Goal: Task Accomplishment & Management: Complete application form

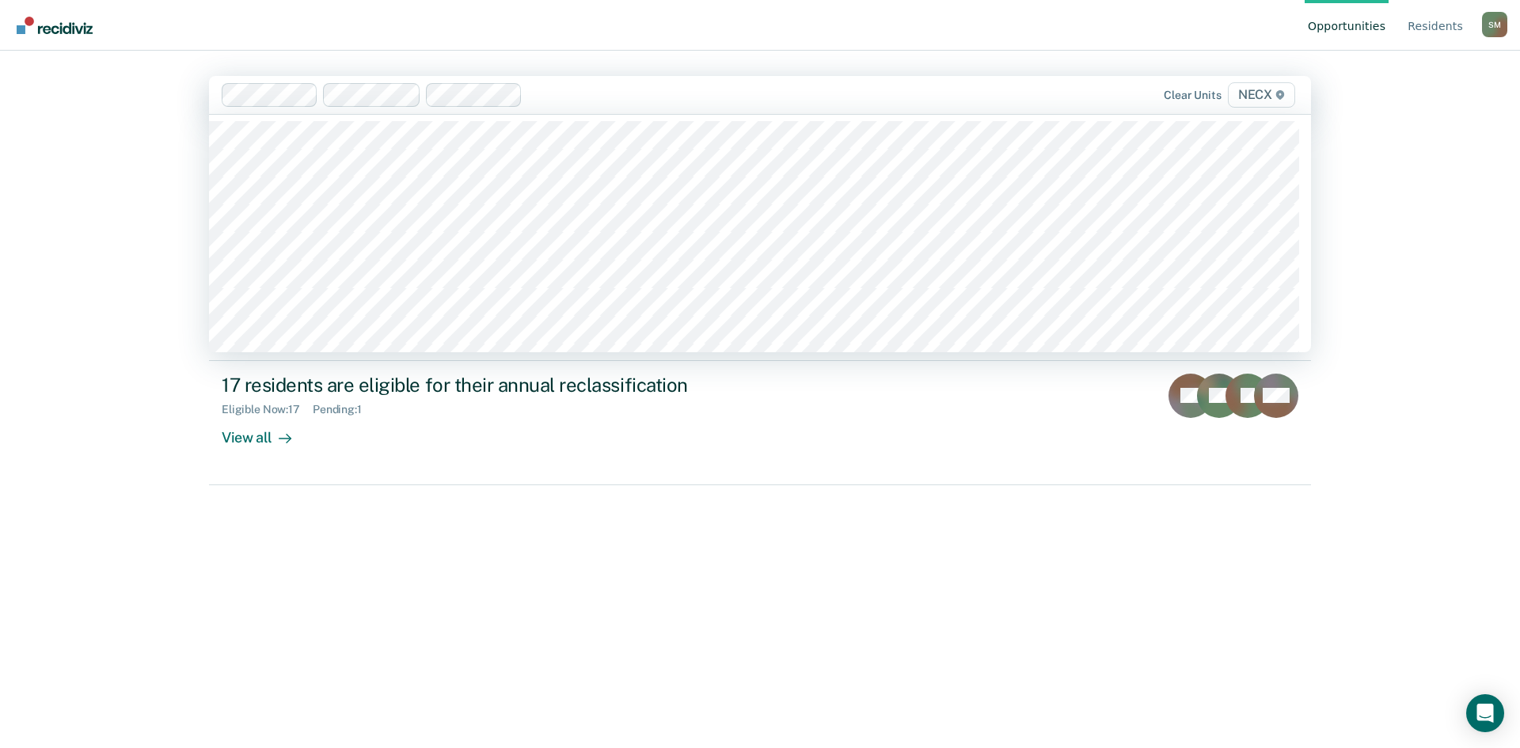
click at [19, 387] on div "Opportunities Resident s [PERSON_NAME] [PERSON_NAME] Profile How it works Log O…" at bounding box center [760, 374] width 1520 height 748
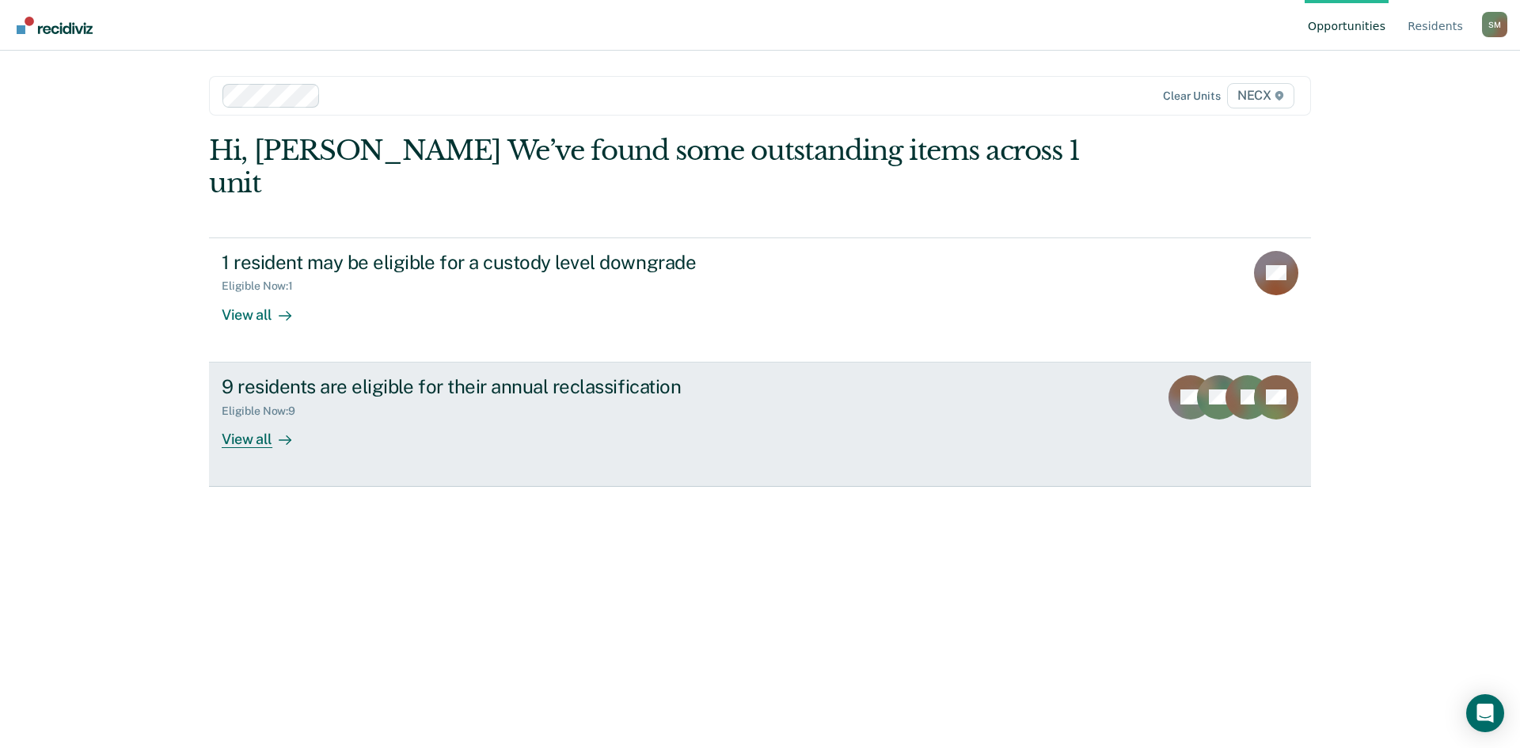
click at [373, 375] on div "9 residents are eligible for their annual reclassification" at bounding box center [500, 386] width 556 height 23
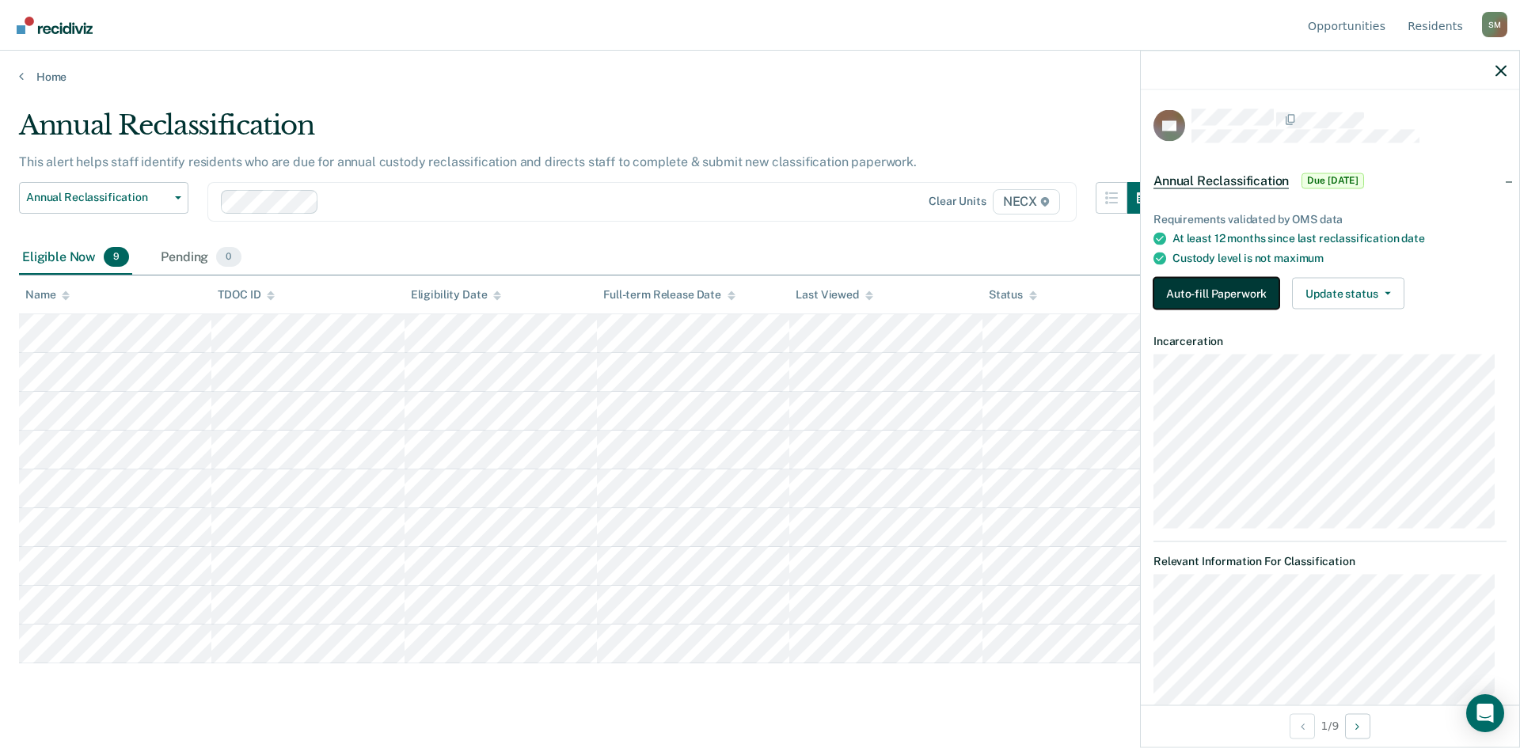
click at [1196, 293] on button "Auto-fill Paperwork" at bounding box center [1216, 294] width 126 height 32
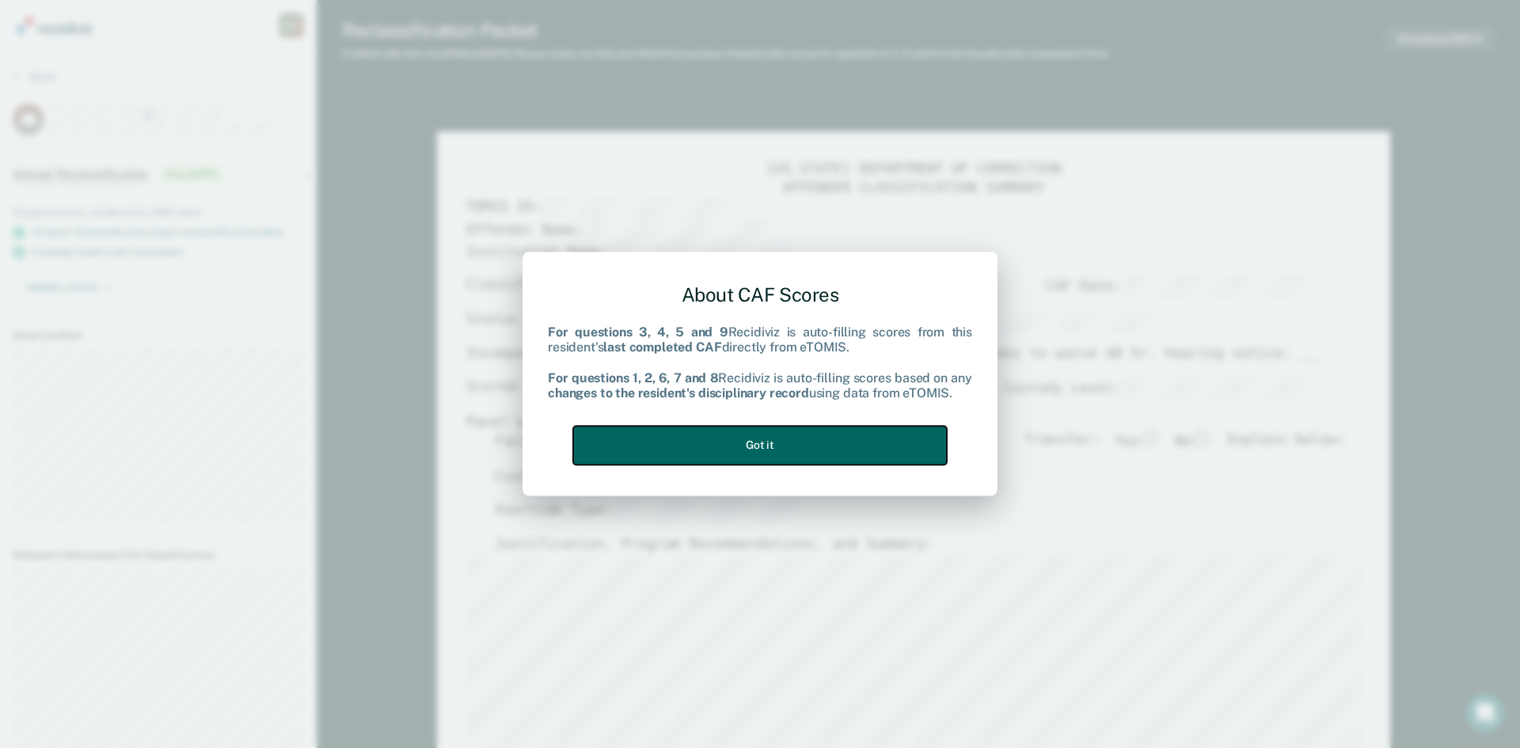
click at [776, 443] on button "Got it" at bounding box center [760, 445] width 374 height 39
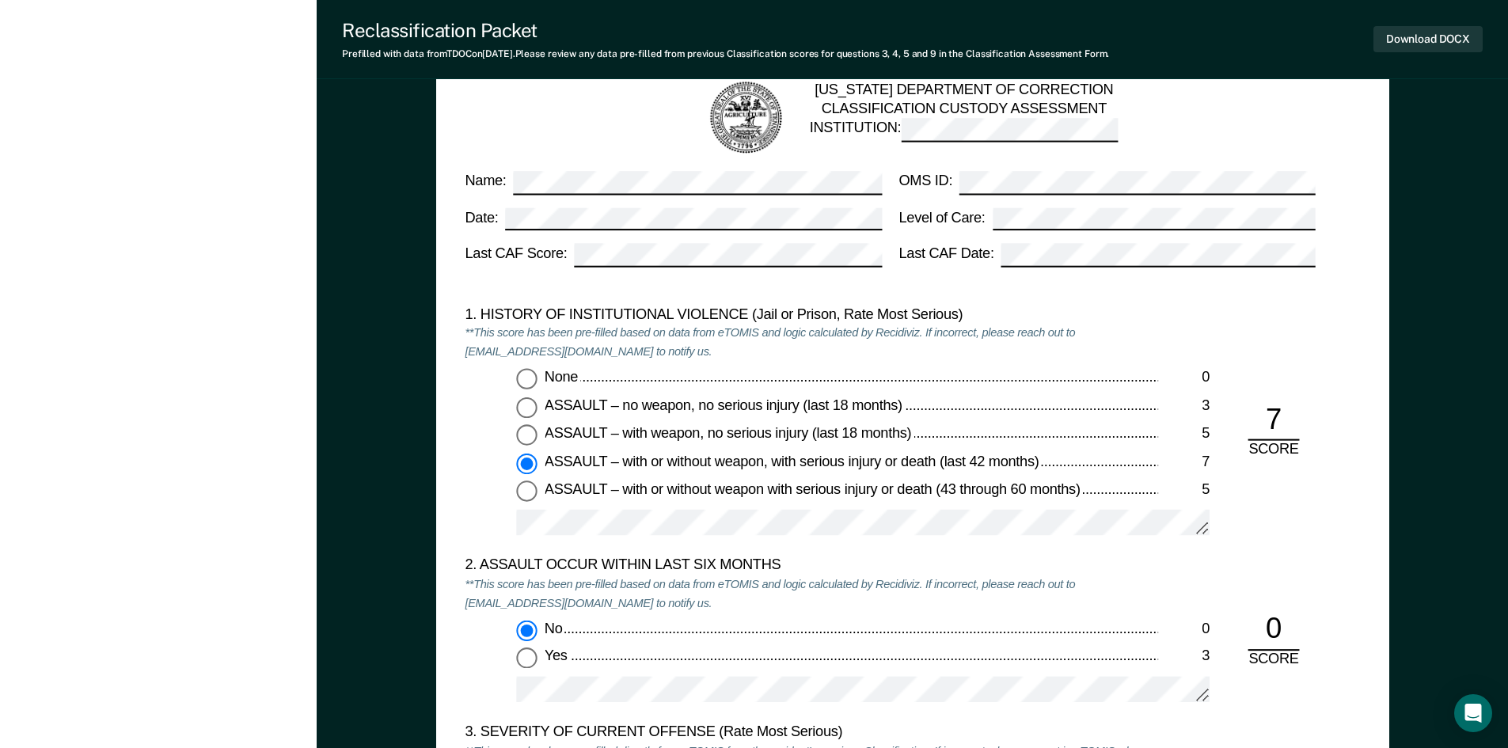
scroll to position [1345, 0]
click at [634, 551] on div "1. HISTORY OF INSTITUTIONAL VIOLENCE (Jail or Prison, Rate Most Serious) **This…" at bounding box center [811, 430] width 693 height 251
click at [1076, 451] on div "None 0 ASSAULT – no weapon, no serious injury (last 18 months) 3 ASSAULT – with…" at bounding box center [811, 458] width 693 height 180
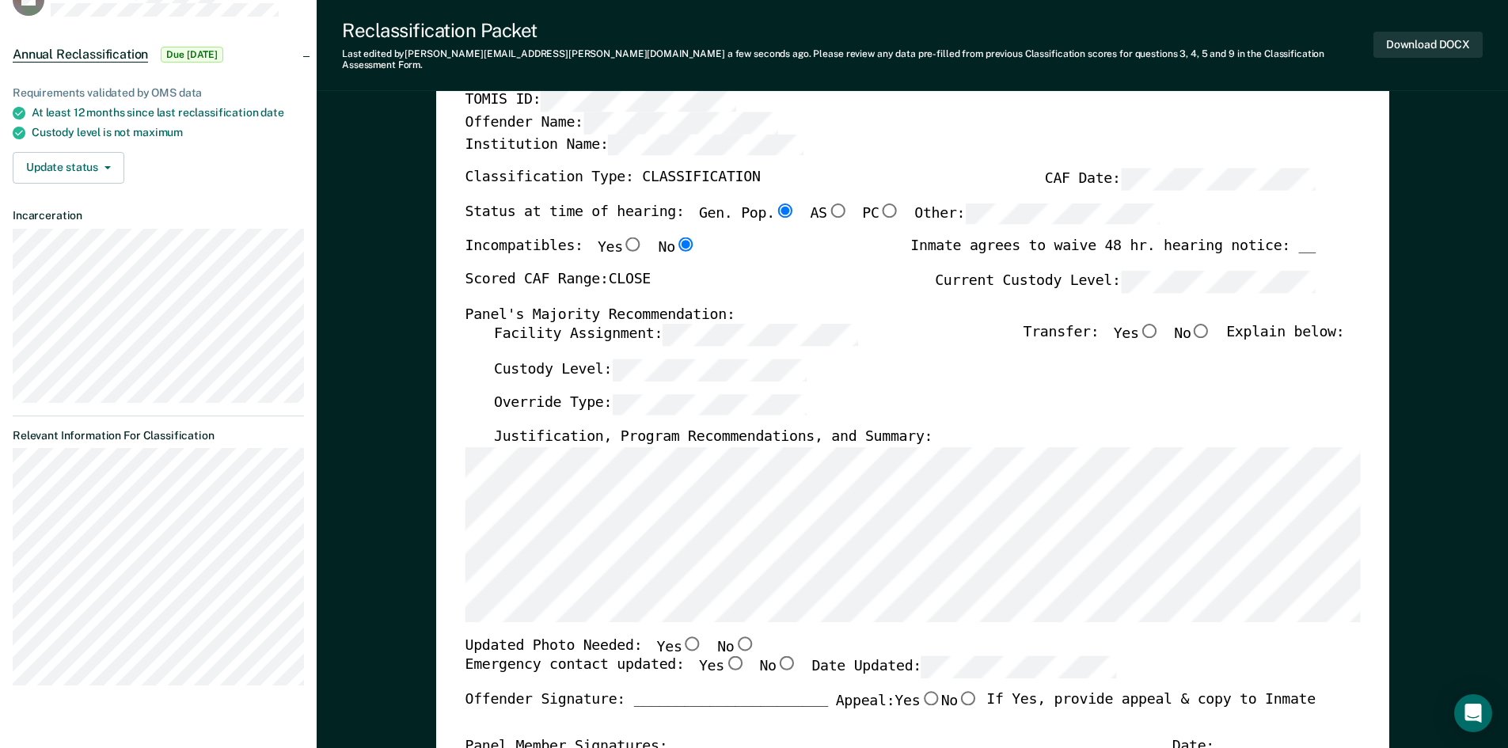
scroll to position [158, 0]
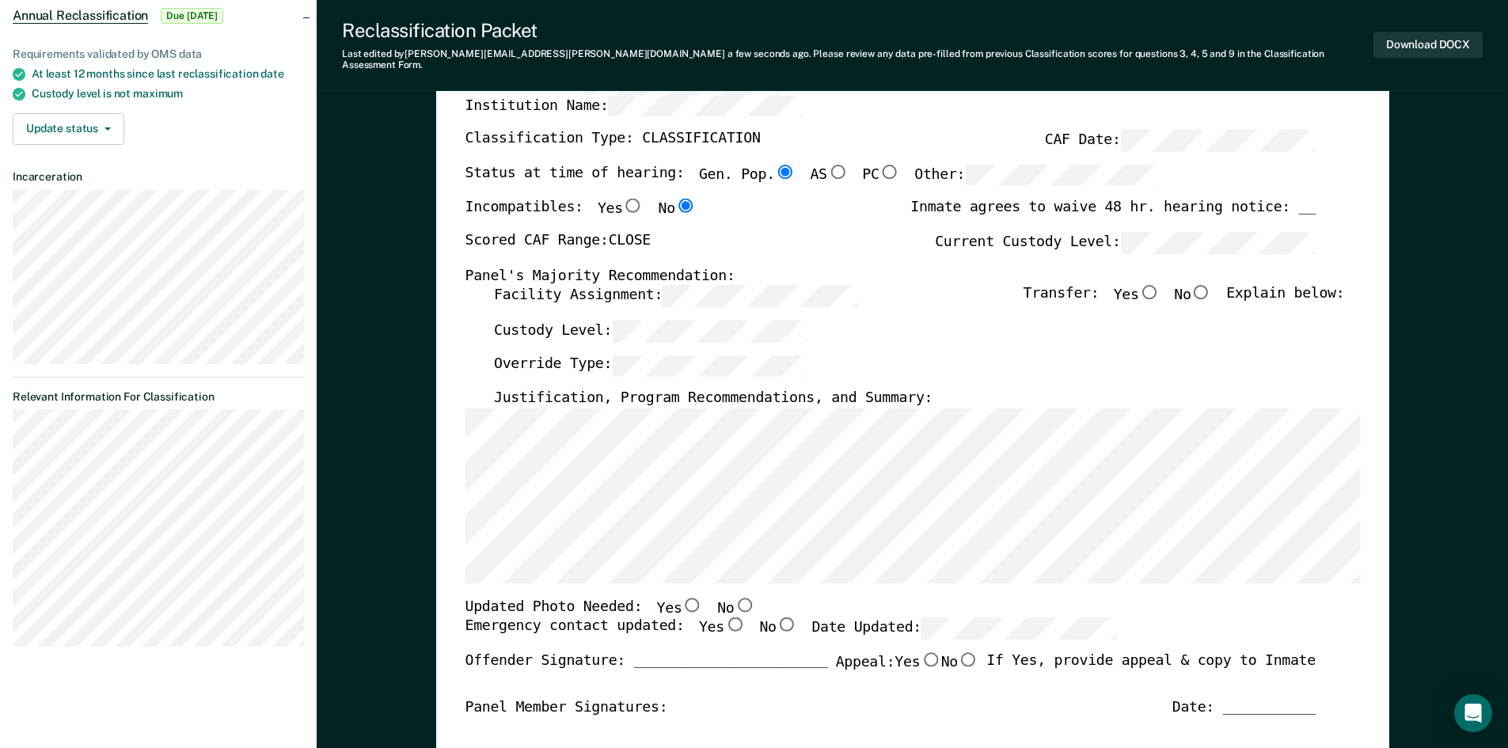
click at [723, 617] on input "Yes" at bounding box center [733, 624] width 21 height 14
type textarea "x"
radio input "true"
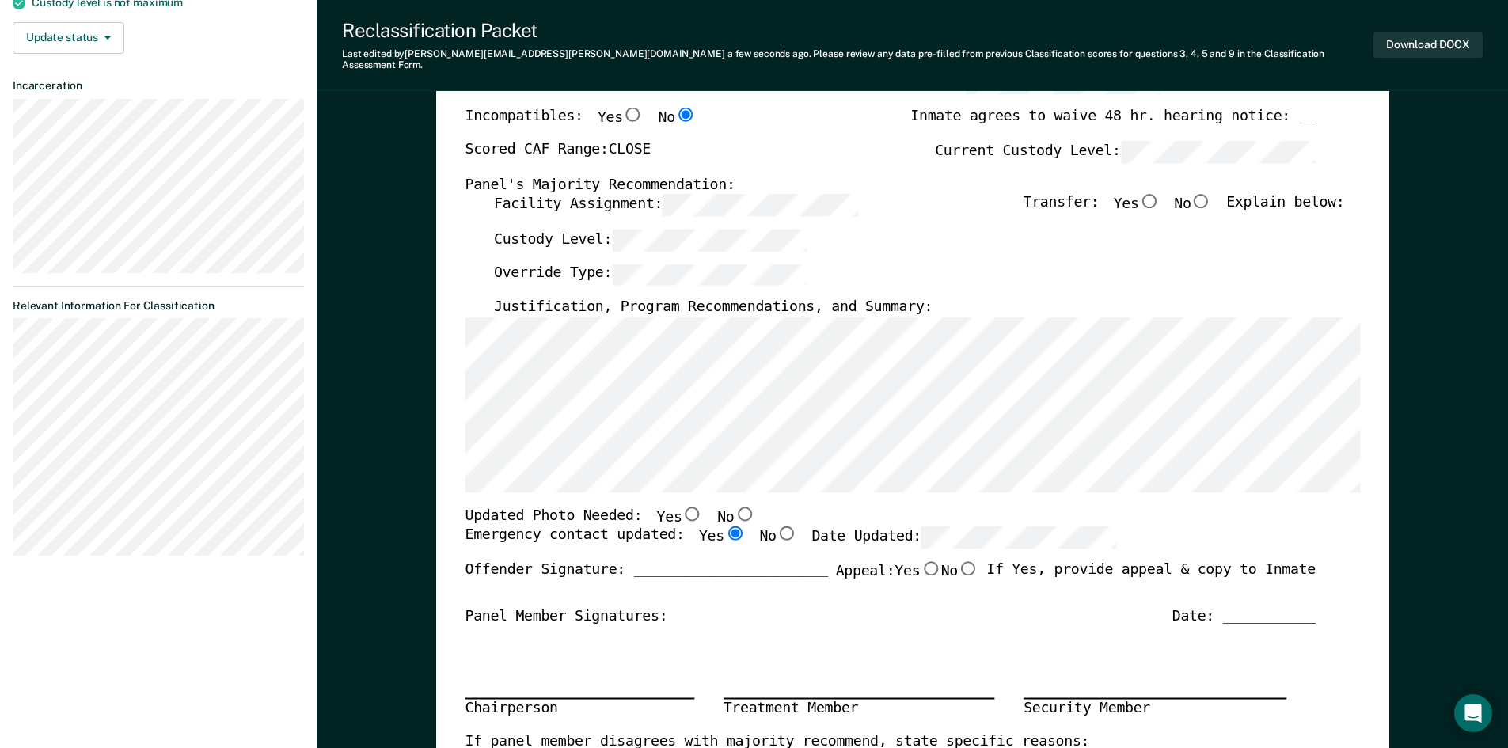
scroll to position [0, 0]
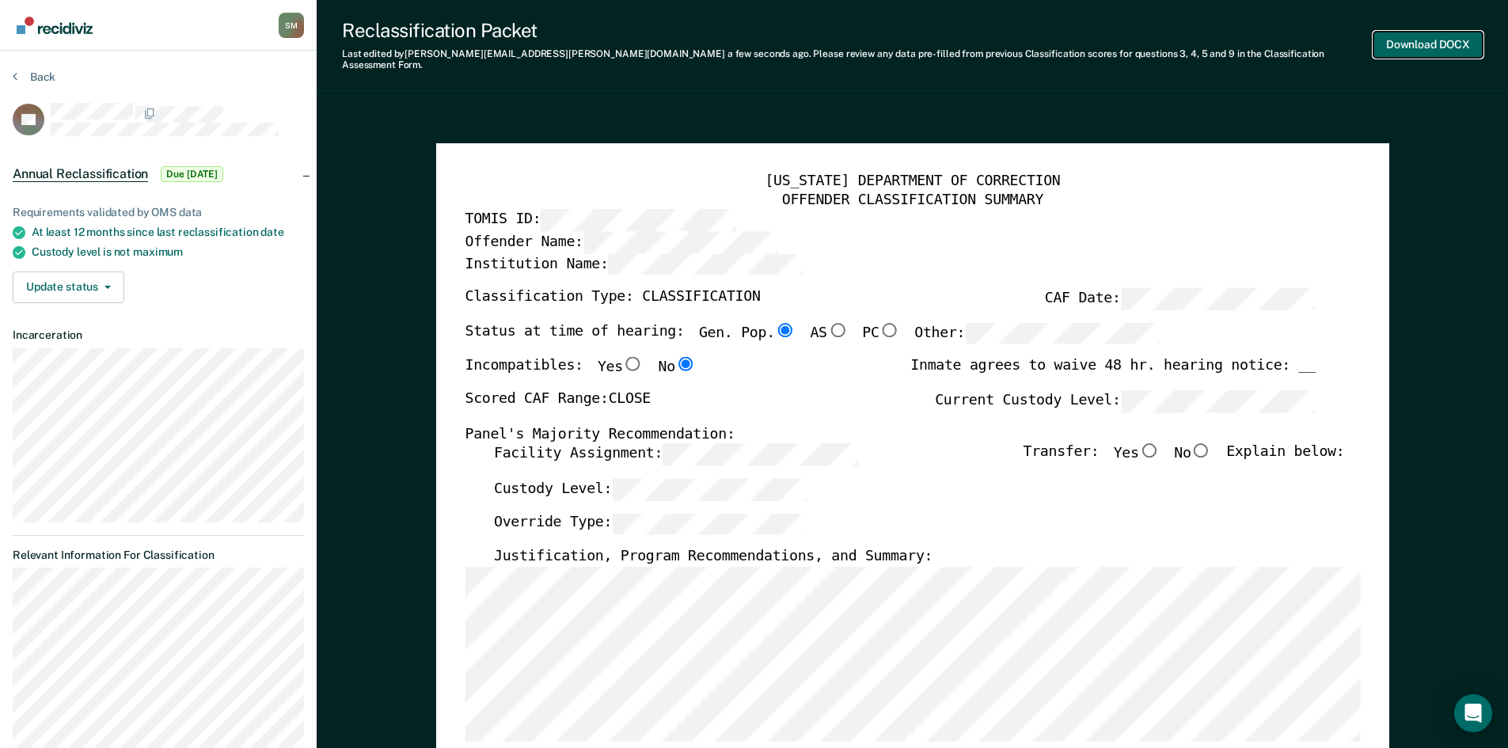
click at [1403, 32] on button "Download DOCX" at bounding box center [1427, 45] width 109 height 26
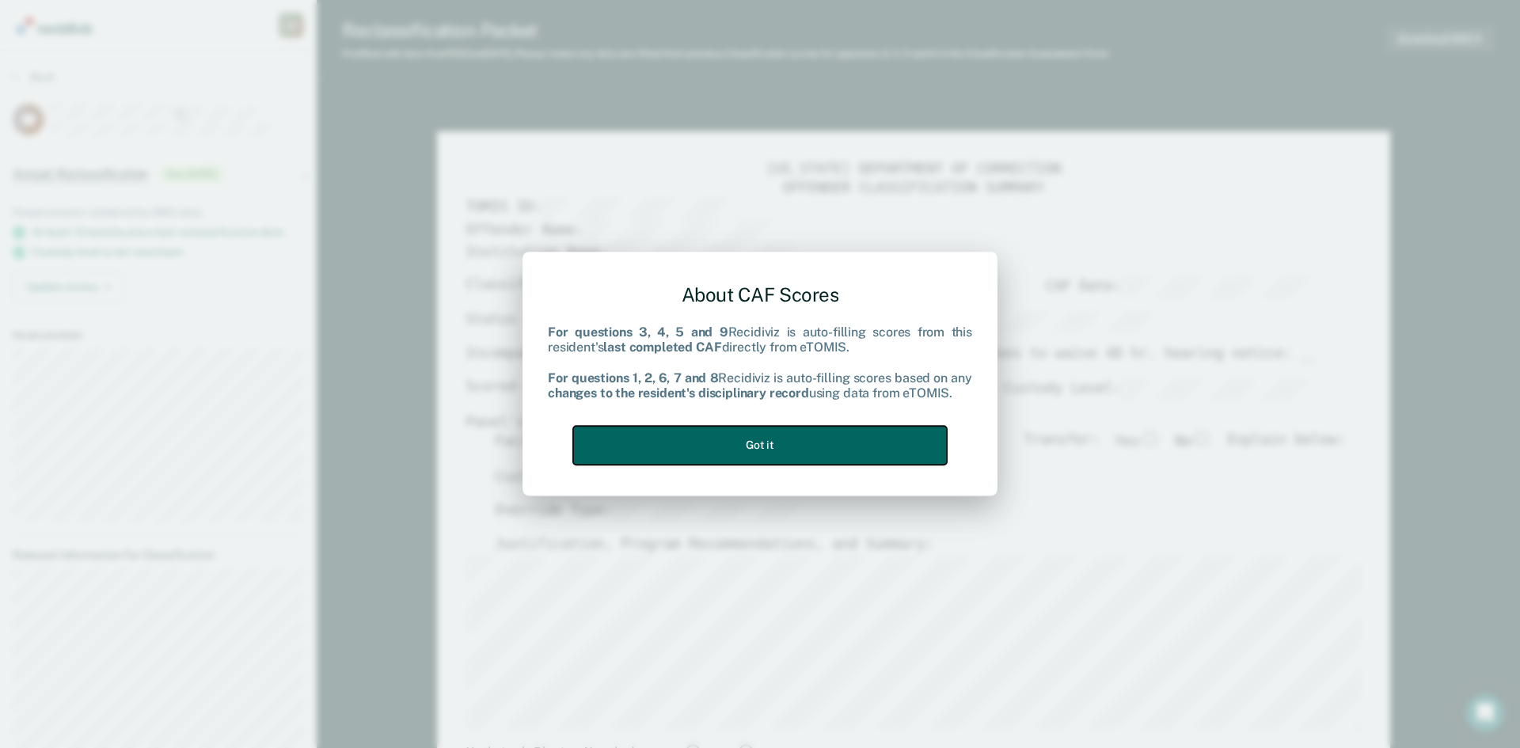
click at [686, 456] on button "Got it" at bounding box center [760, 445] width 374 height 39
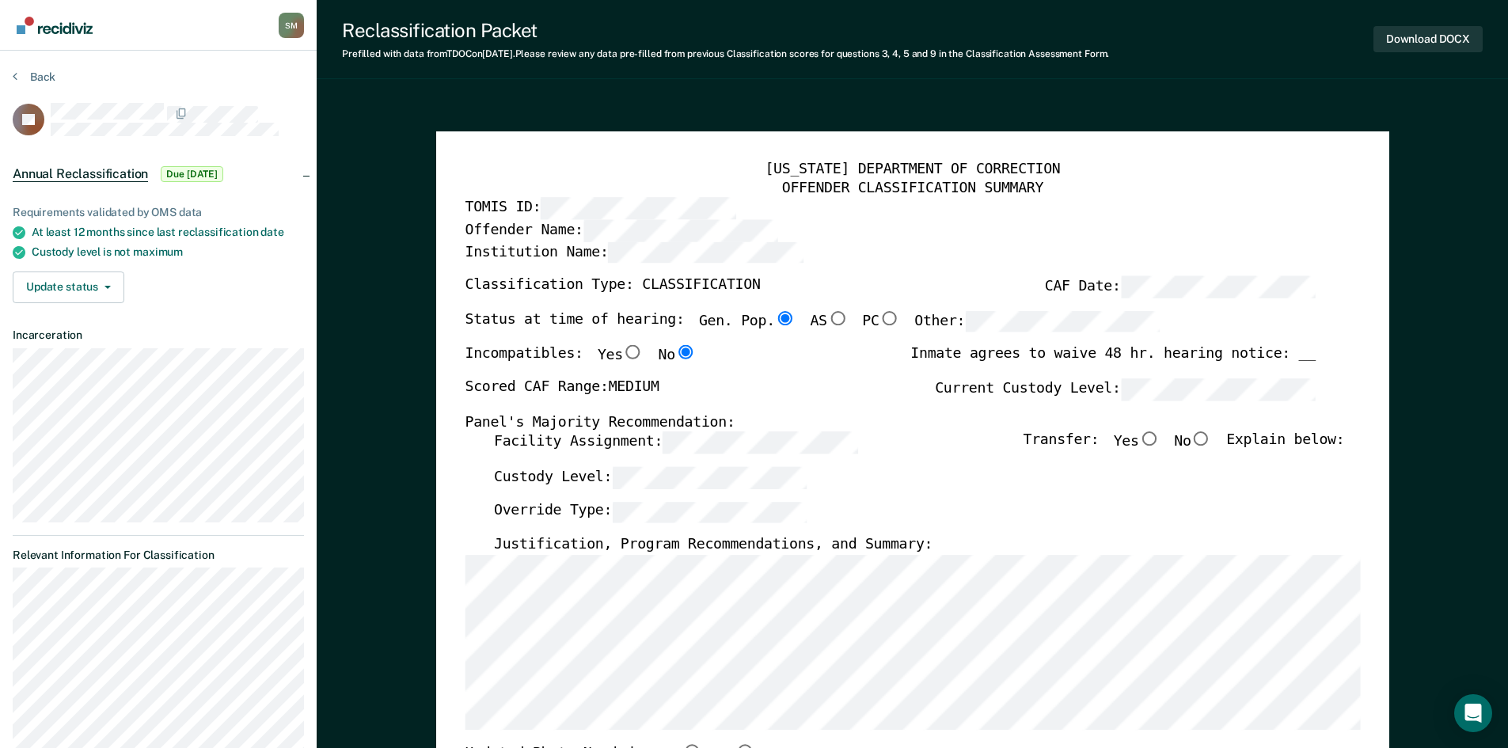
click at [586, 400] on label "Scored CAF Range: MEDIUM" at bounding box center [562, 389] width 194 height 22
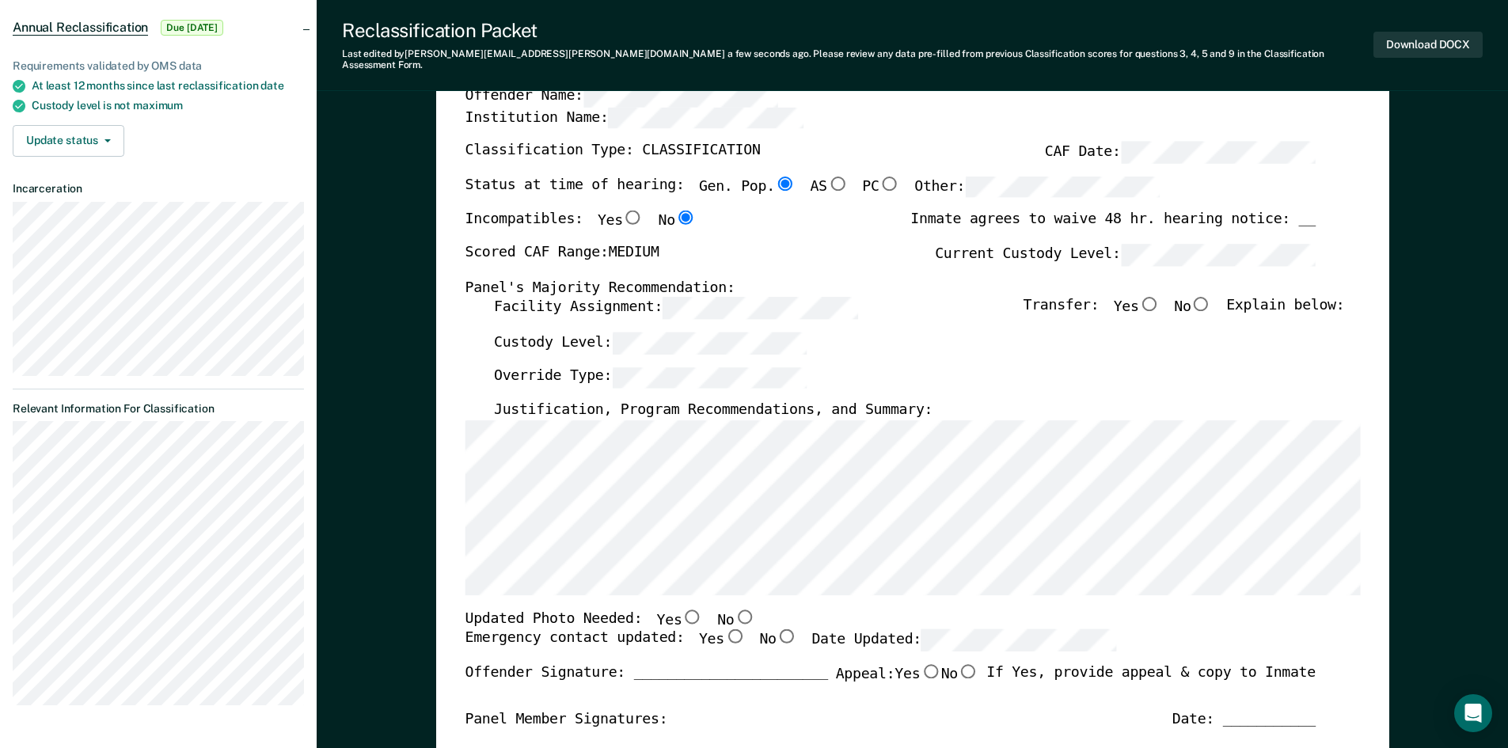
scroll to position [237, 0]
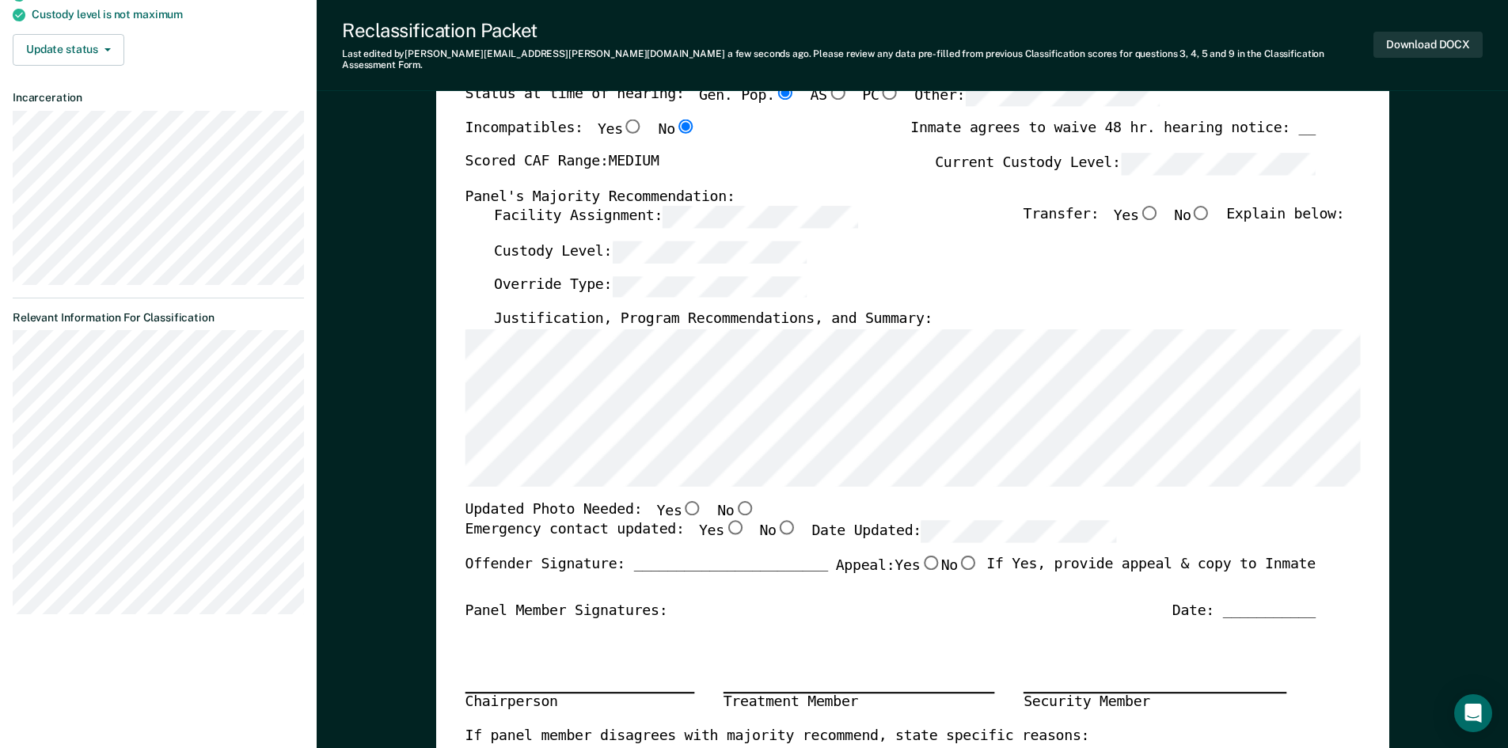
click at [723, 521] on input "Yes" at bounding box center [733, 528] width 21 height 14
type textarea "x"
radio input "true"
click at [1211, 206] on input "No" at bounding box center [1200, 213] width 21 height 14
type textarea "x"
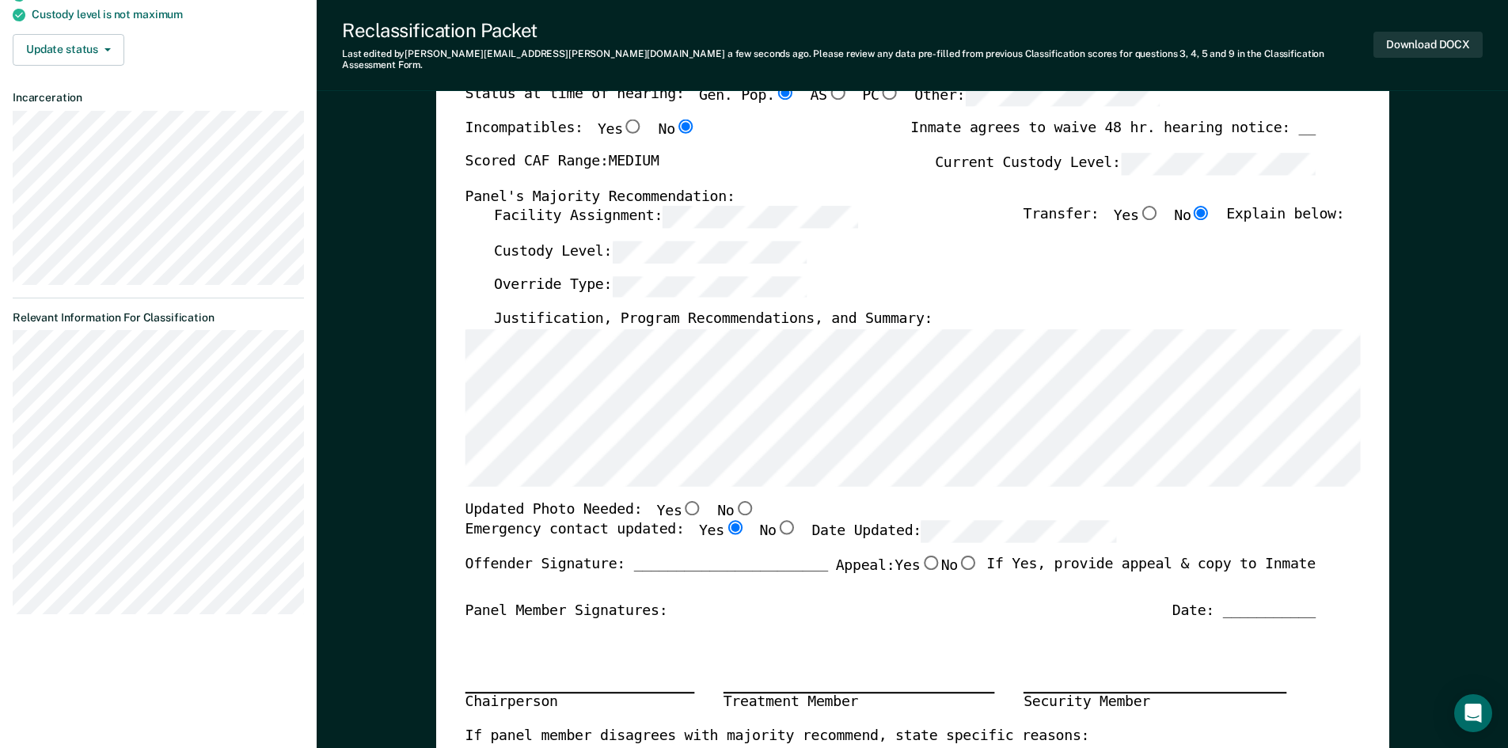
radio input "true"
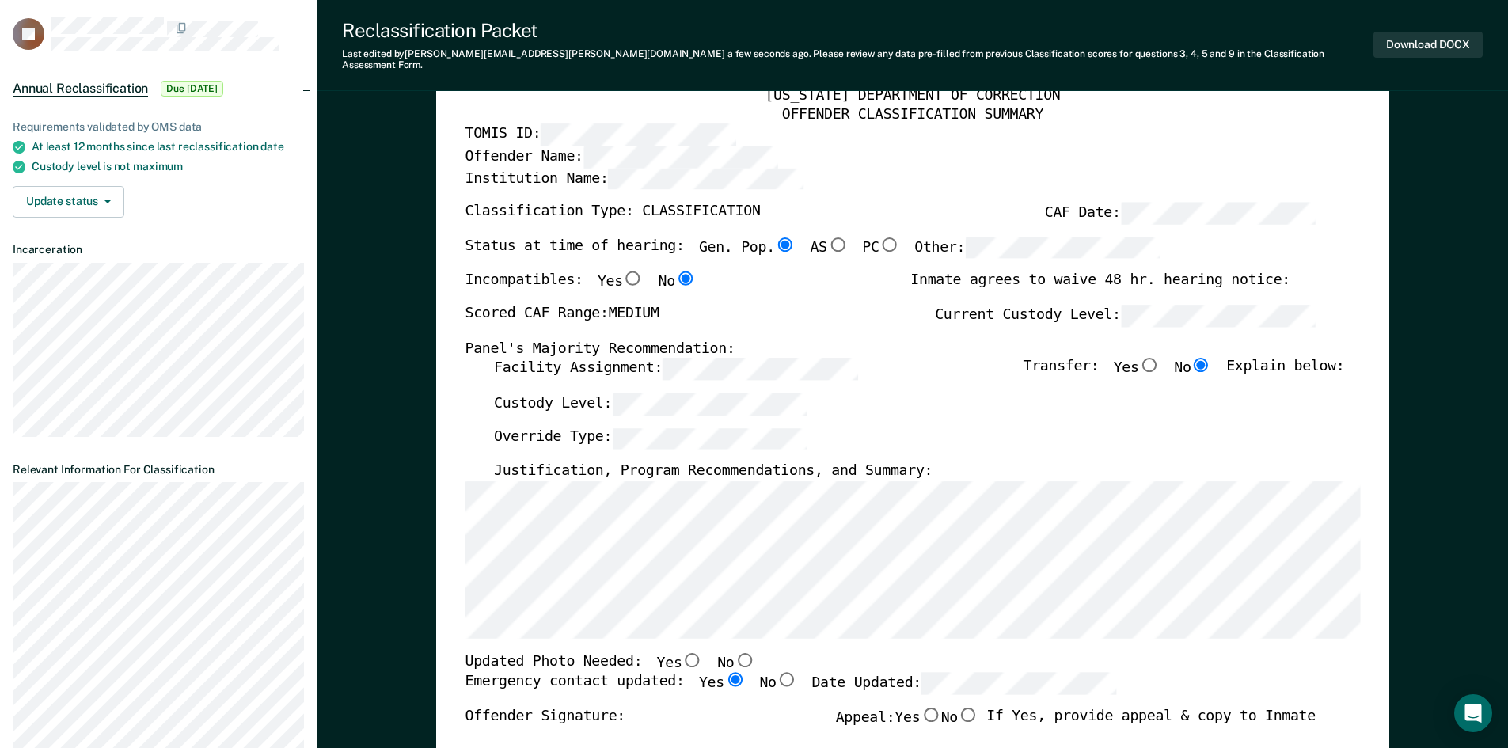
scroll to position [0, 0]
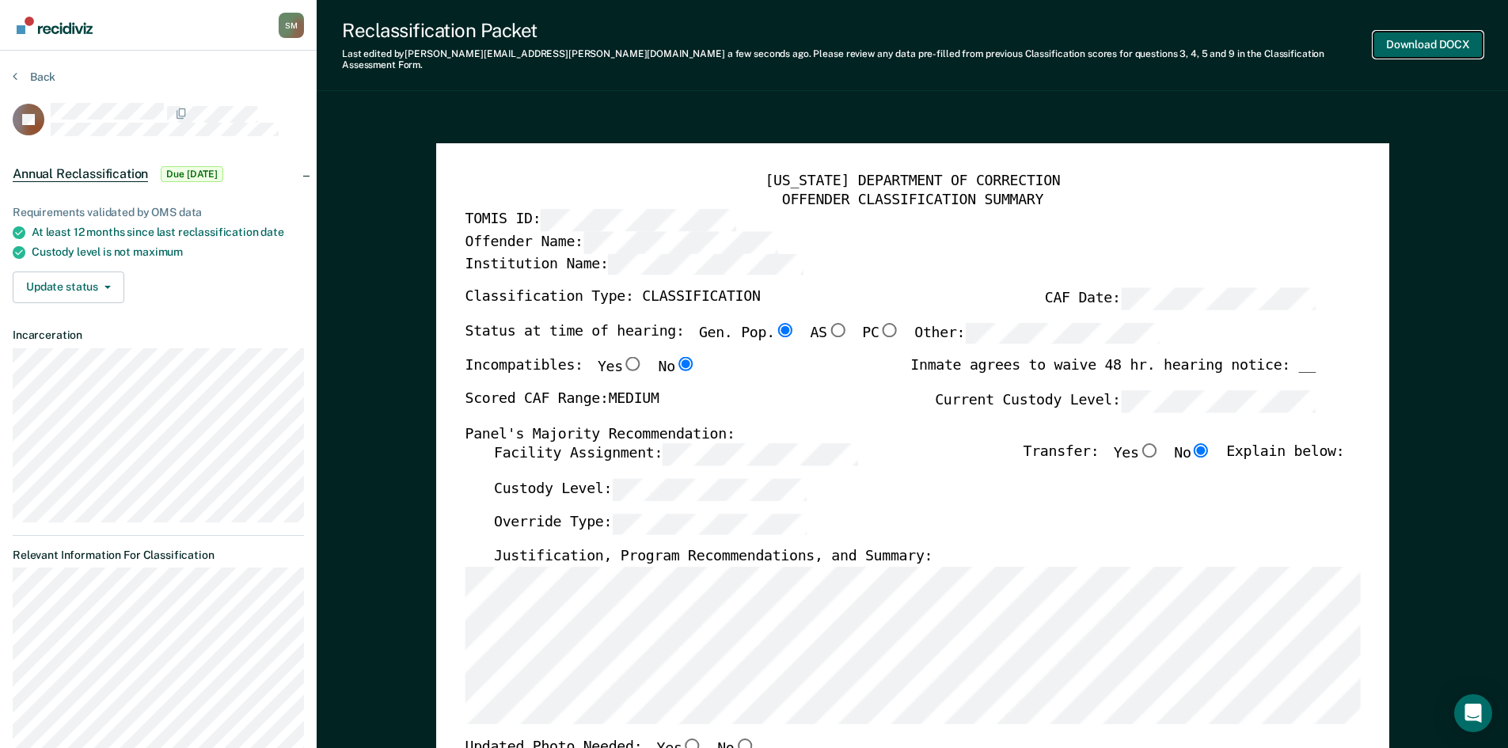
click at [1406, 38] on button "Download DOCX" at bounding box center [1427, 45] width 109 height 26
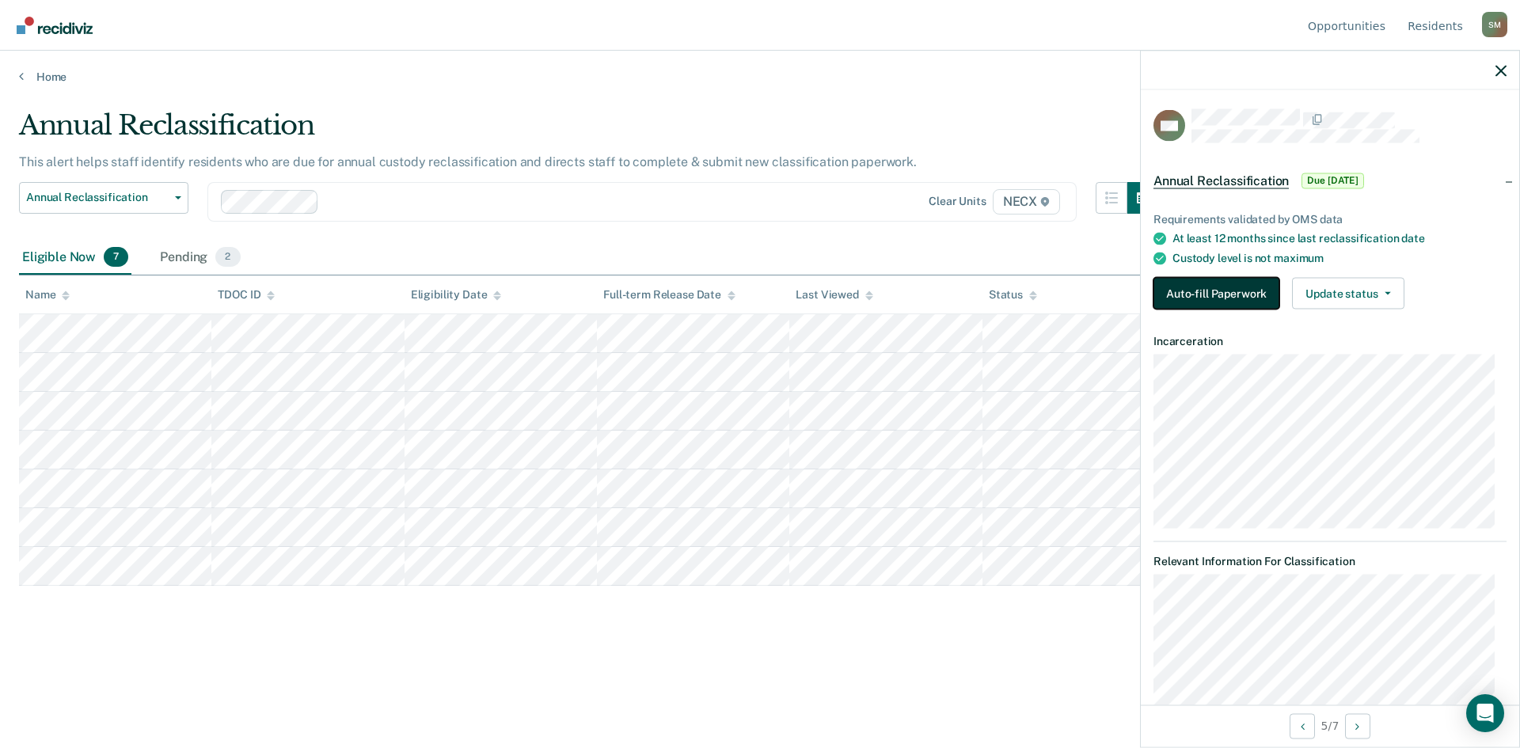
click at [1184, 296] on button "Auto-fill Paperwork" at bounding box center [1216, 294] width 126 height 32
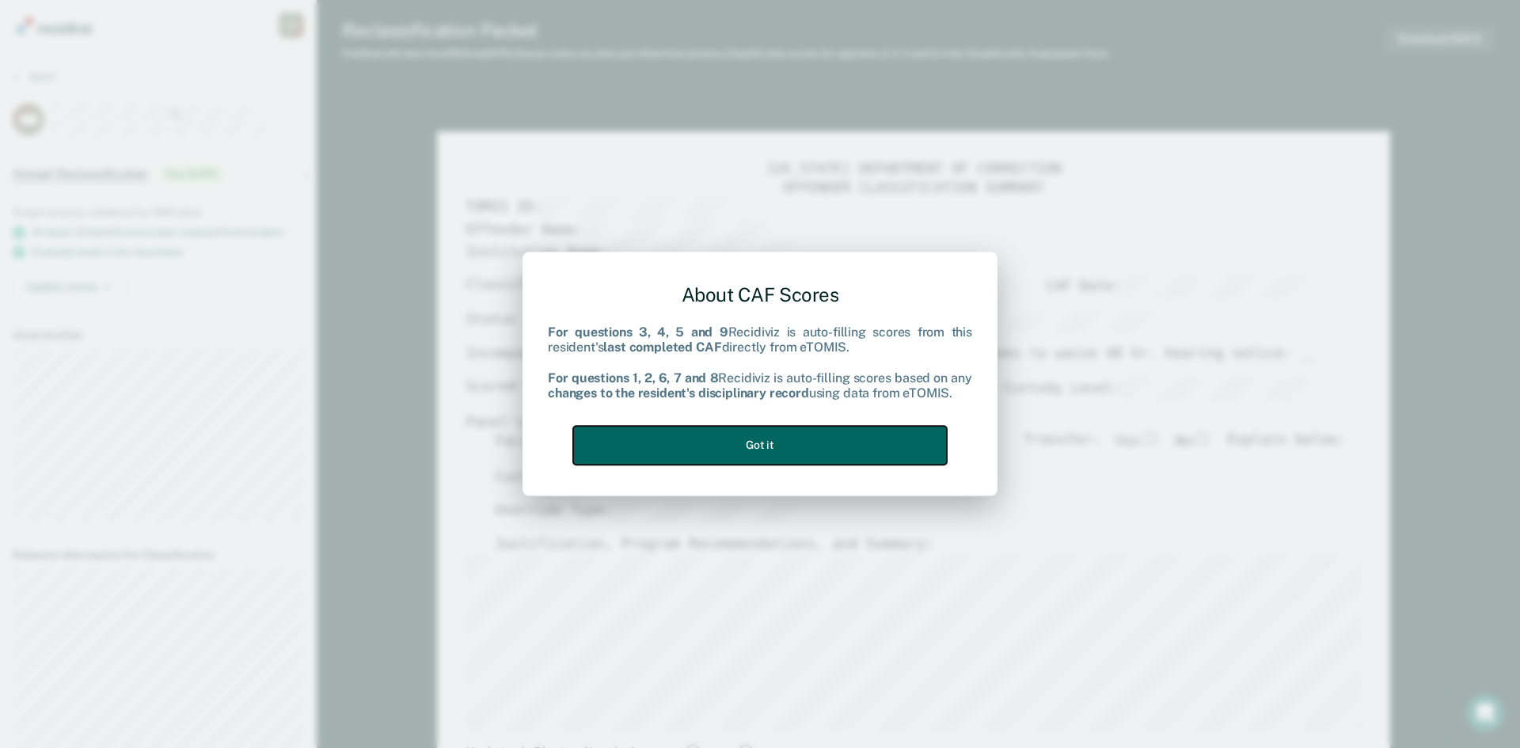
click at [765, 446] on button "Got it" at bounding box center [760, 445] width 374 height 39
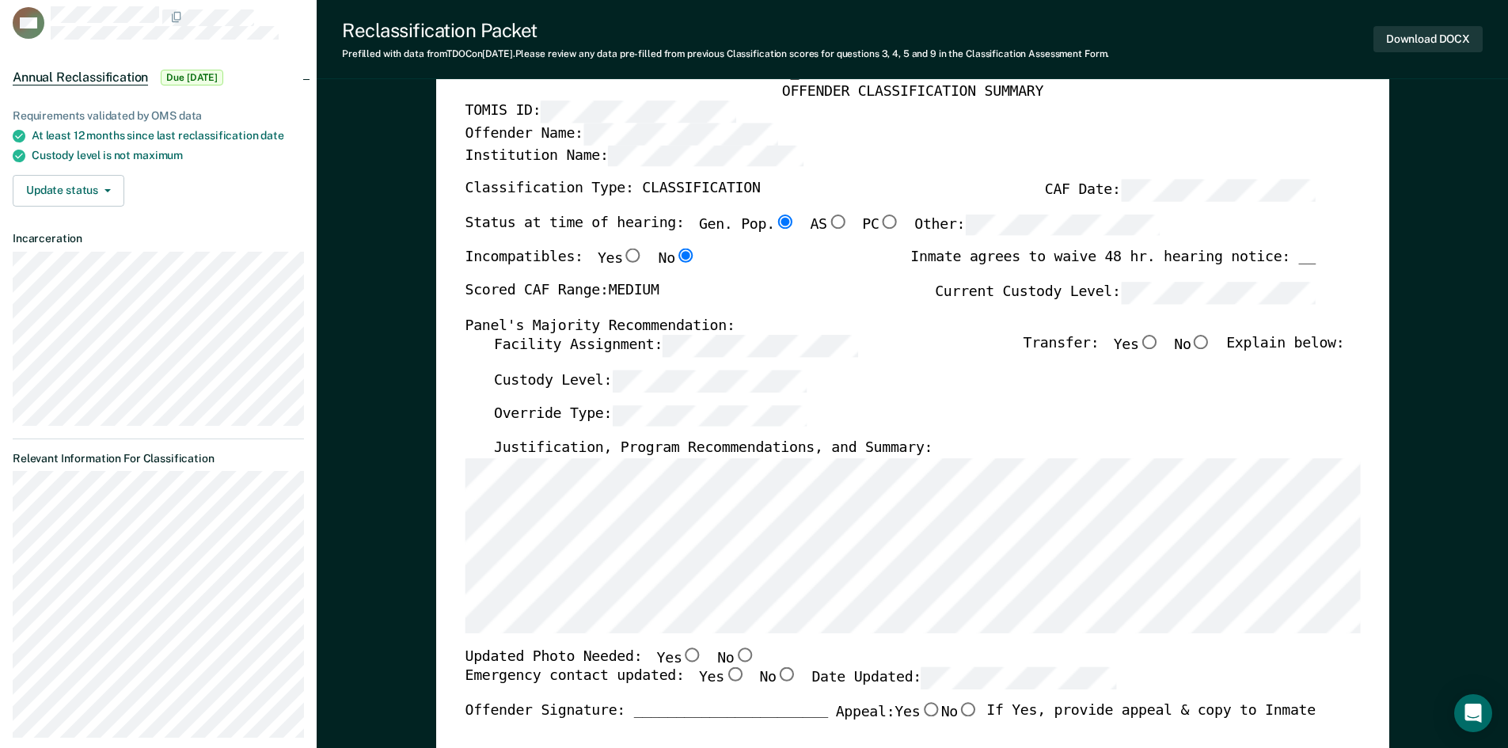
scroll to position [79, 0]
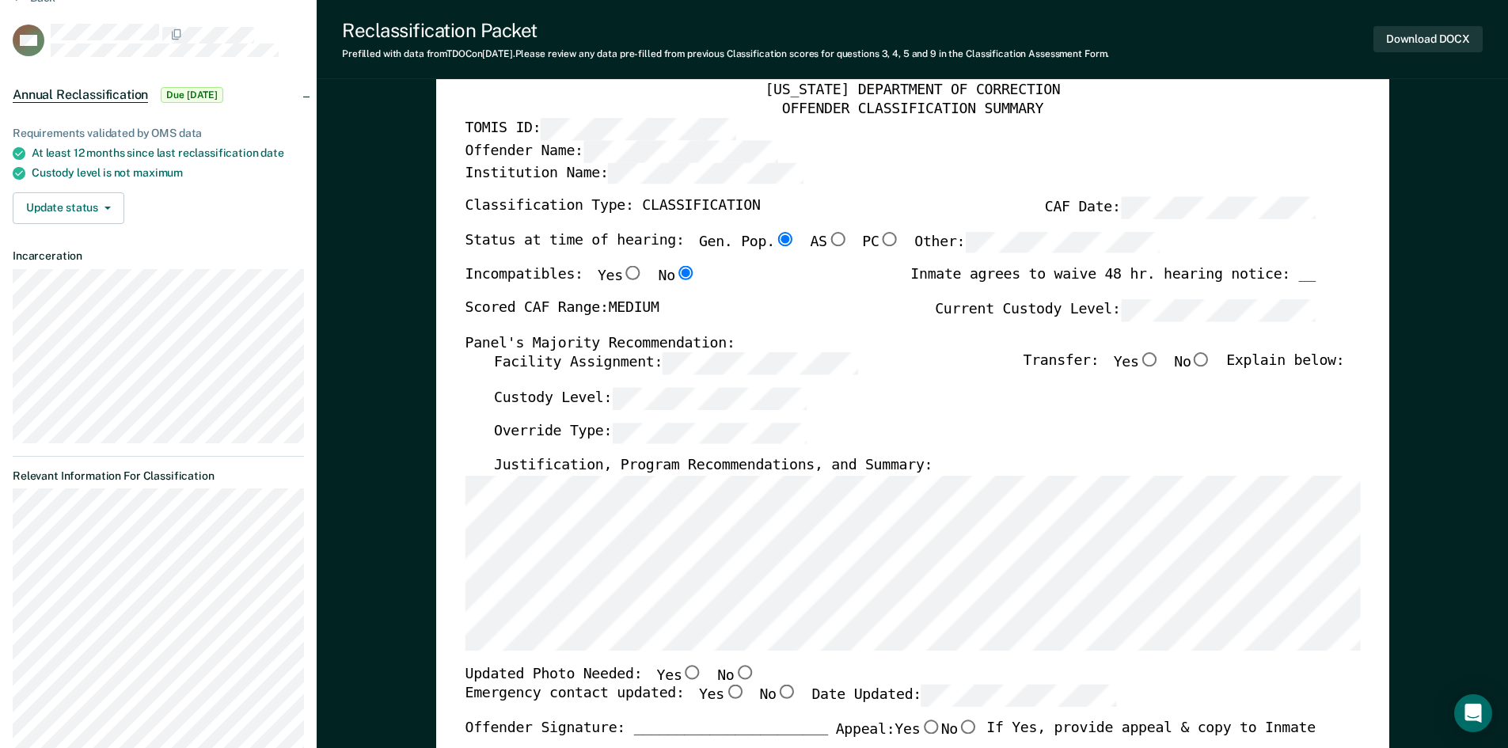
click at [1210, 359] on input "No" at bounding box center [1200, 360] width 21 height 14
type textarea "x"
radio input "true"
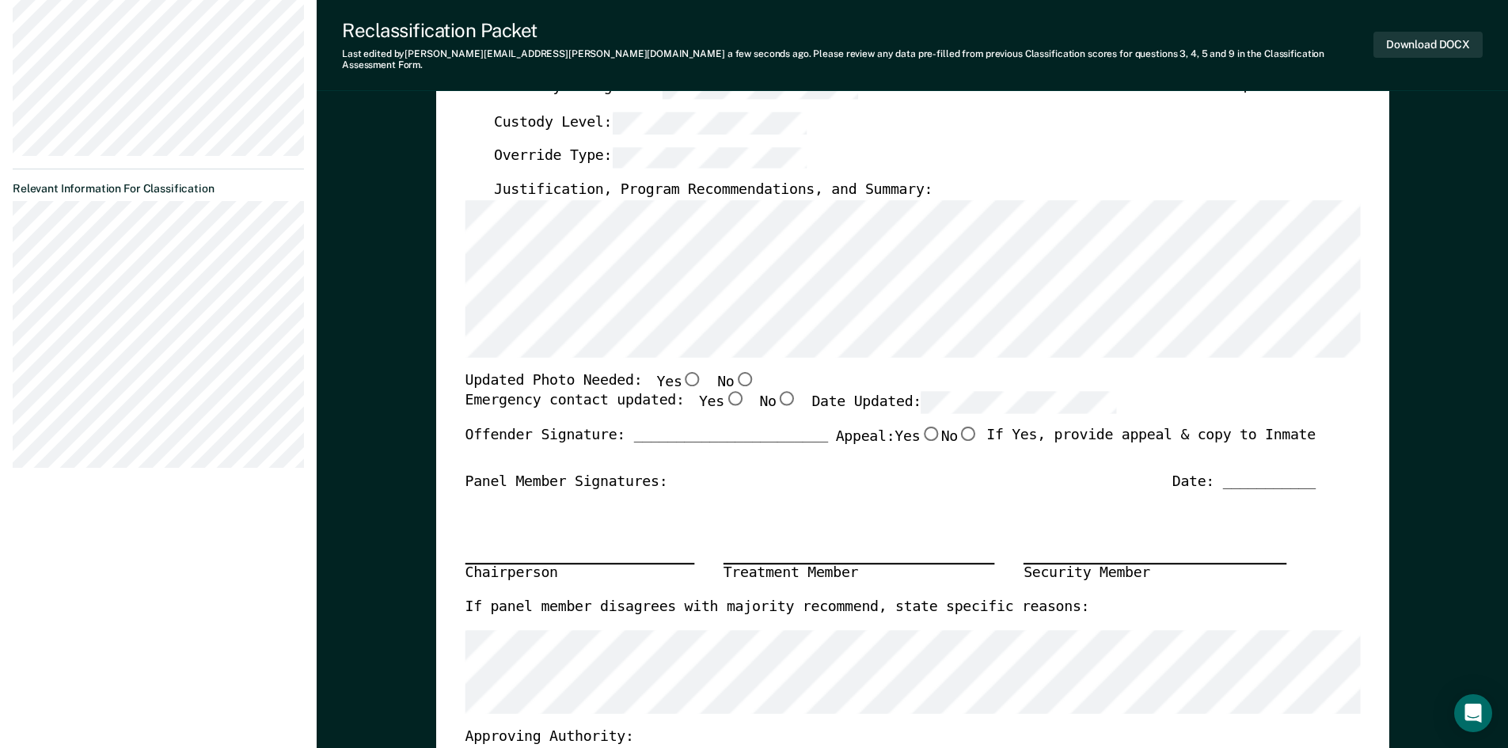
scroll to position [396, 0]
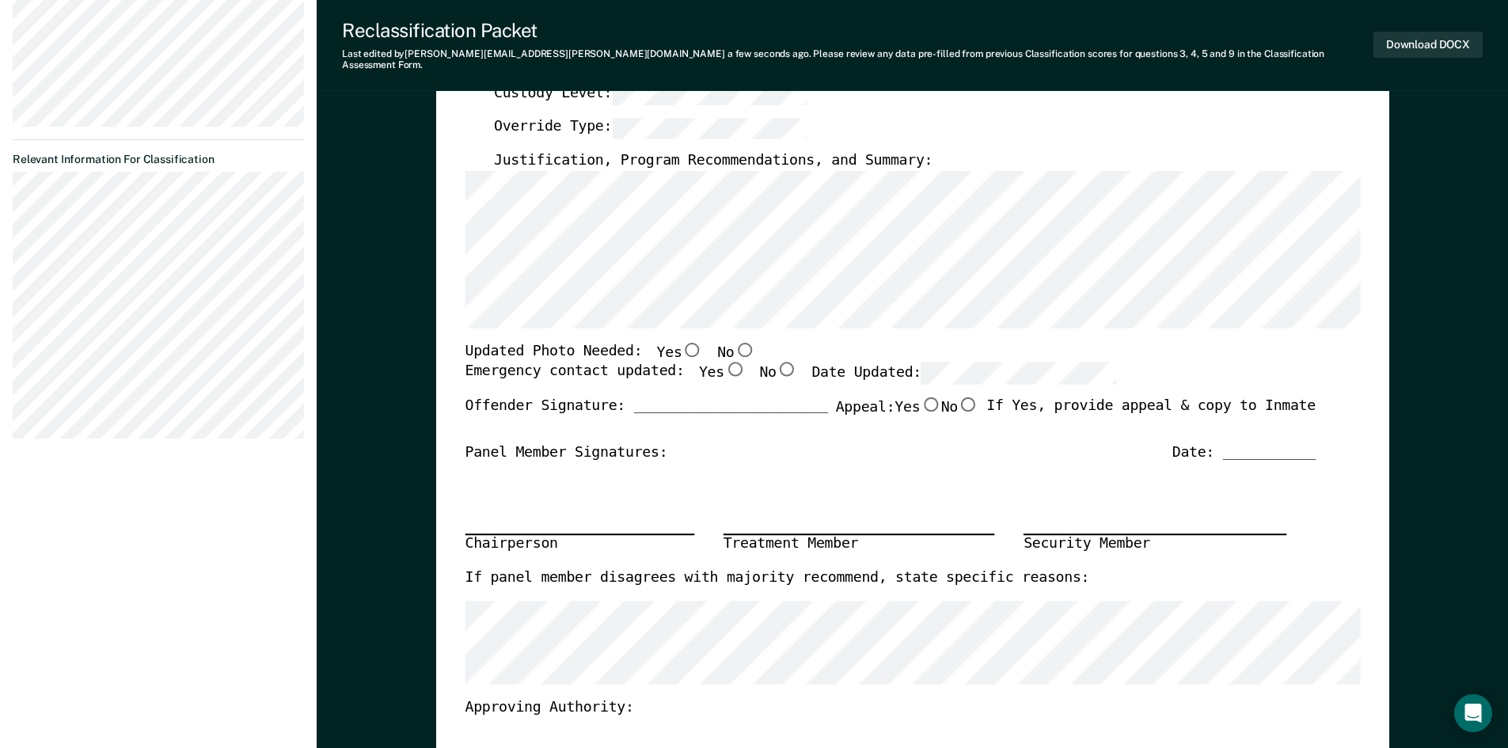
click at [723, 362] on input "Yes" at bounding box center [733, 369] width 21 height 14
type textarea "x"
radio input "true"
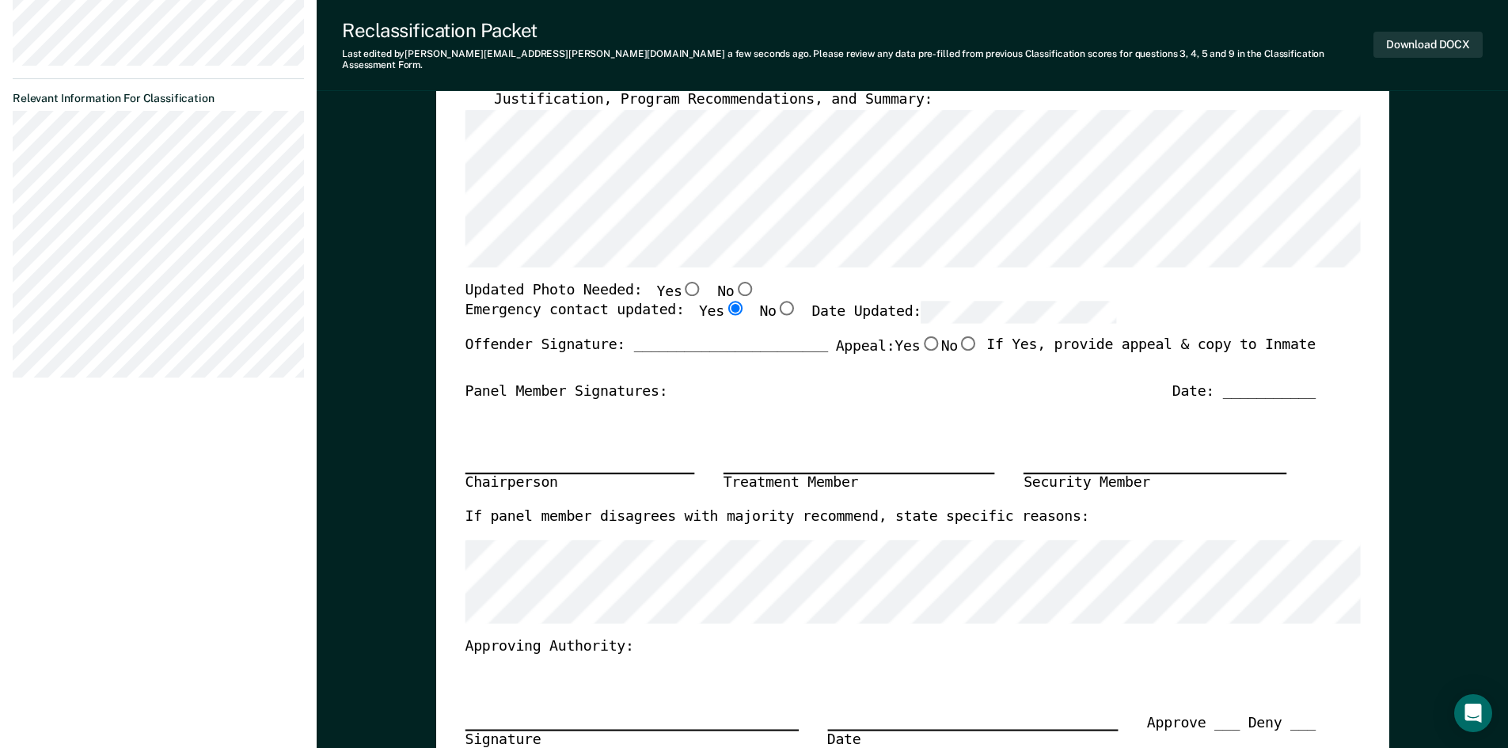
scroll to position [0, 0]
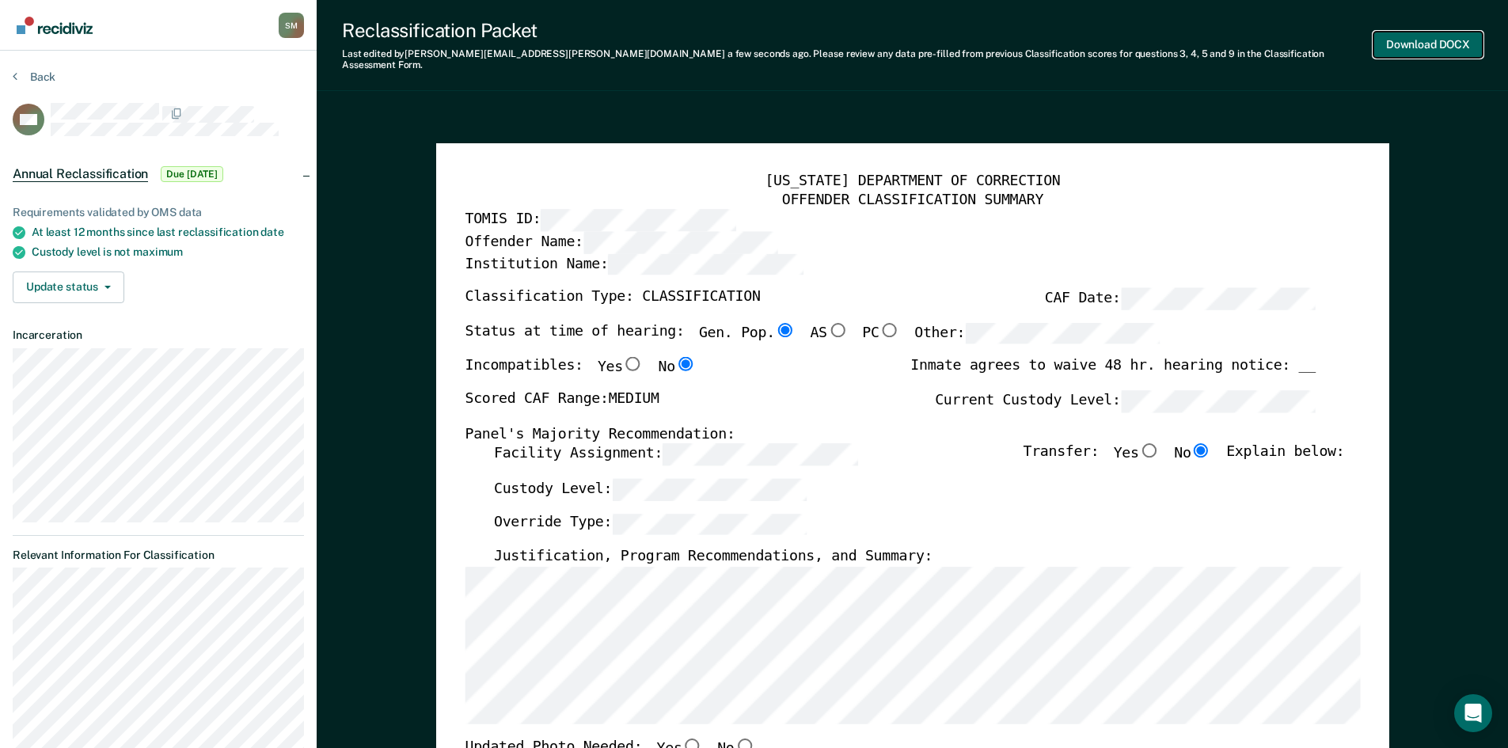
click at [1420, 32] on button "Download DOCX" at bounding box center [1427, 45] width 109 height 26
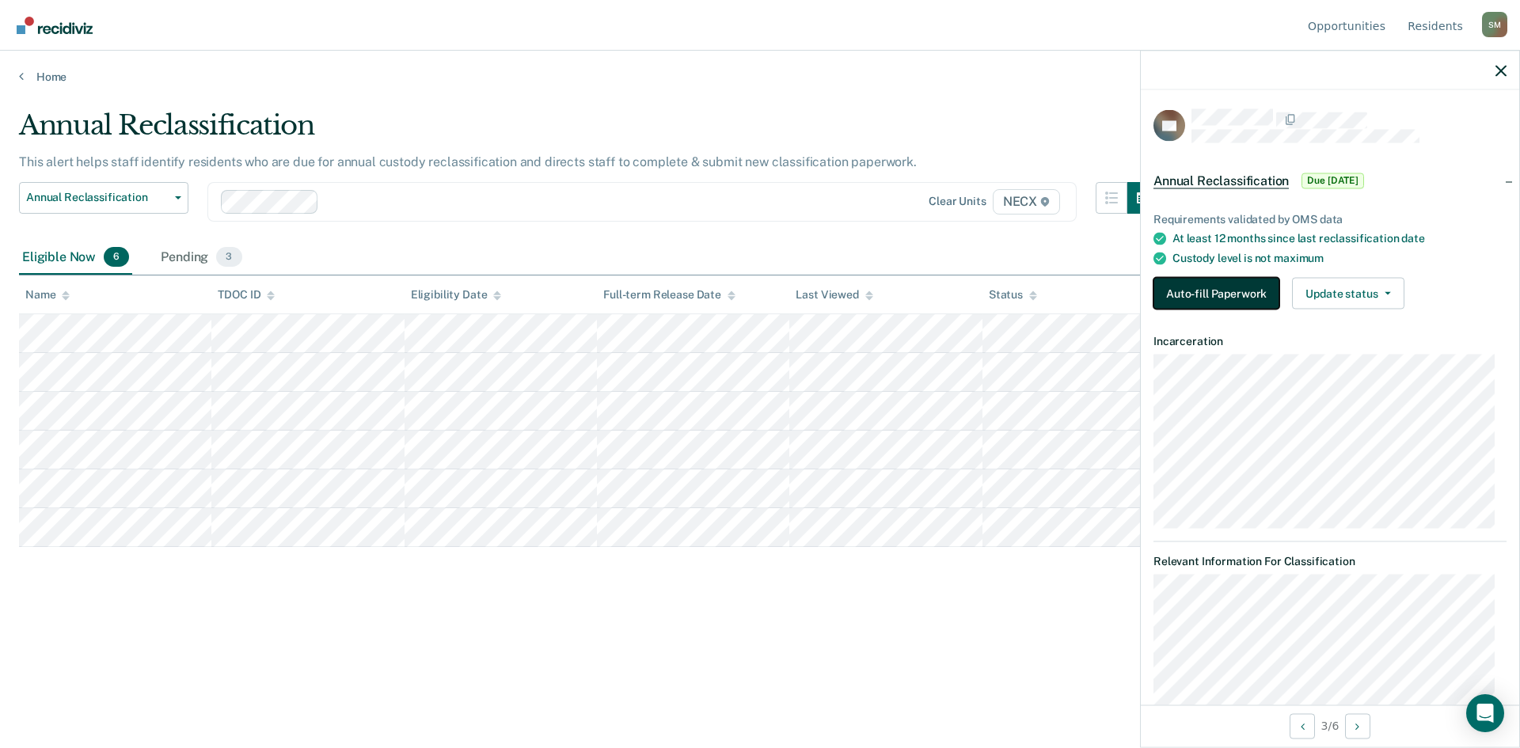
click at [1236, 289] on button "Auto-fill Paperwork" at bounding box center [1216, 294] width 126 height 32
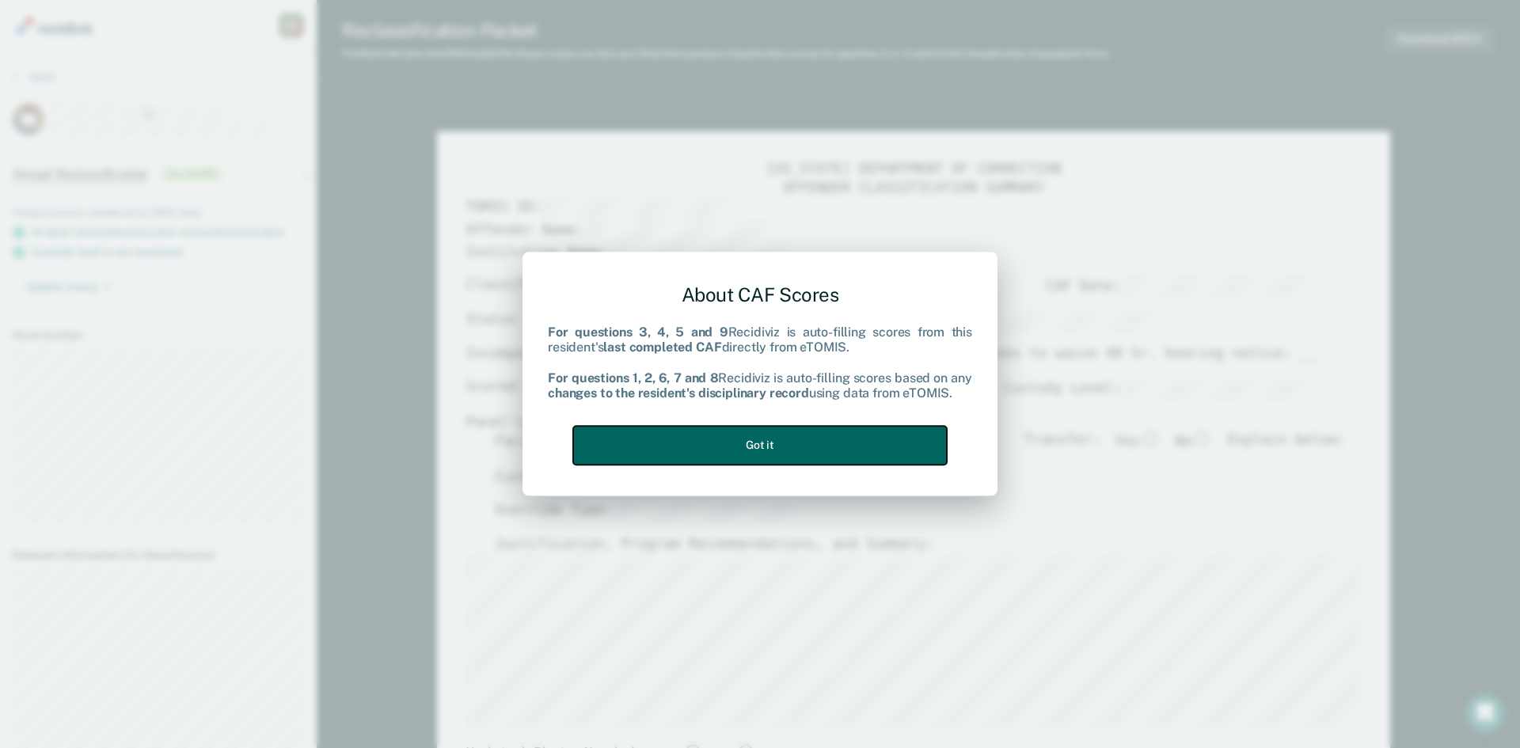
click at [770, 444] on button "Got it" at bounding box center [760, 445] width 374 height 39
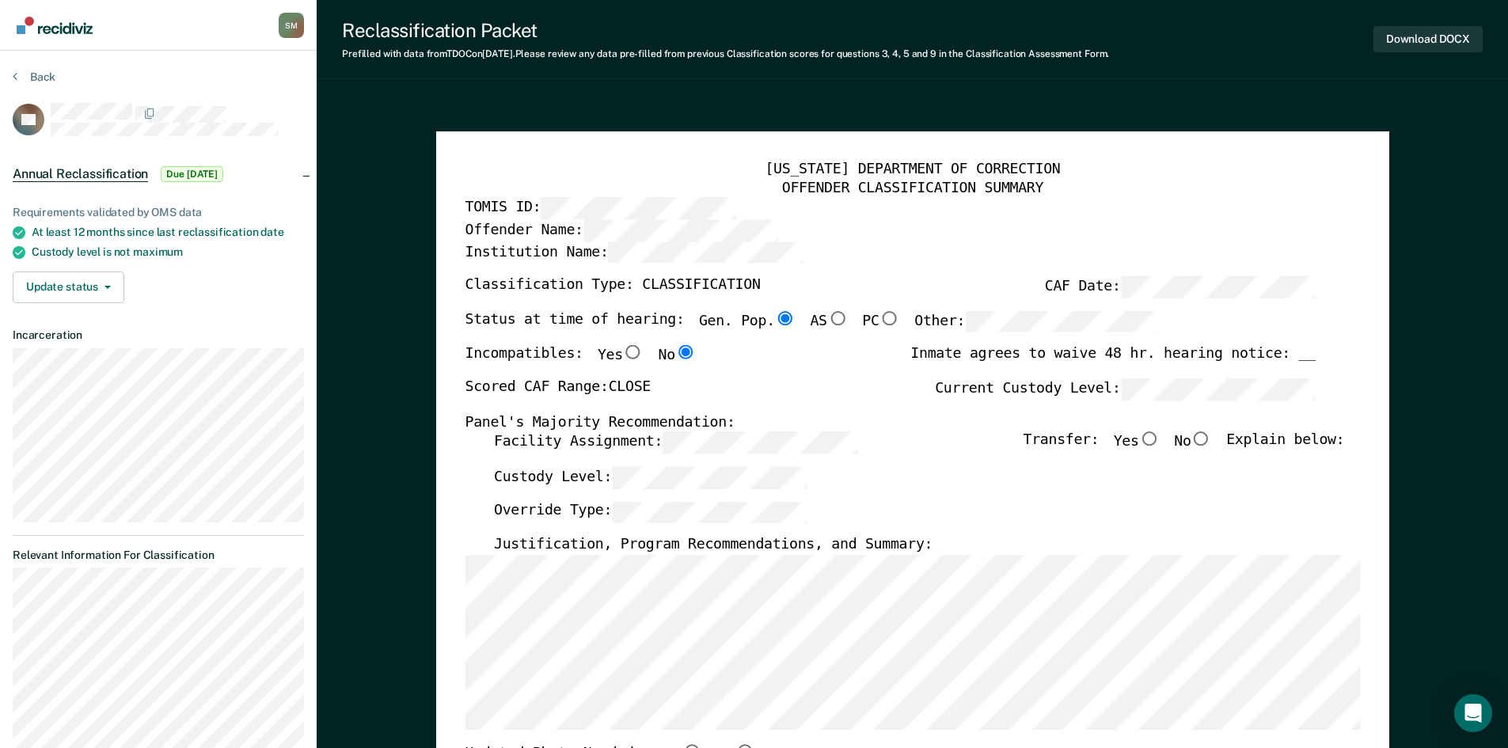
click at [1211, 438] on input "No" at bounding box center [1200, 439] width 21 height 14
type textarea "x"
radio input "true"
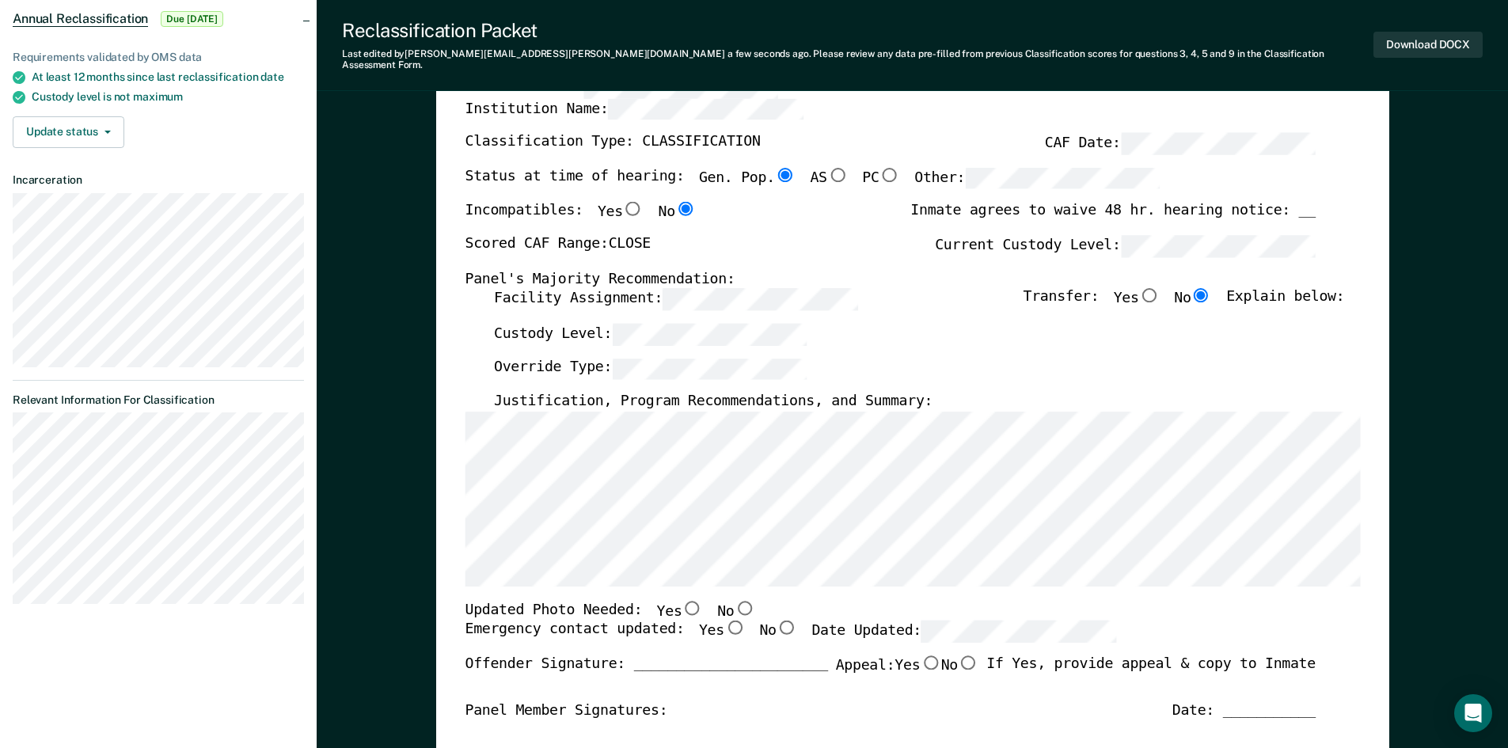
scroll to position [158, 0]
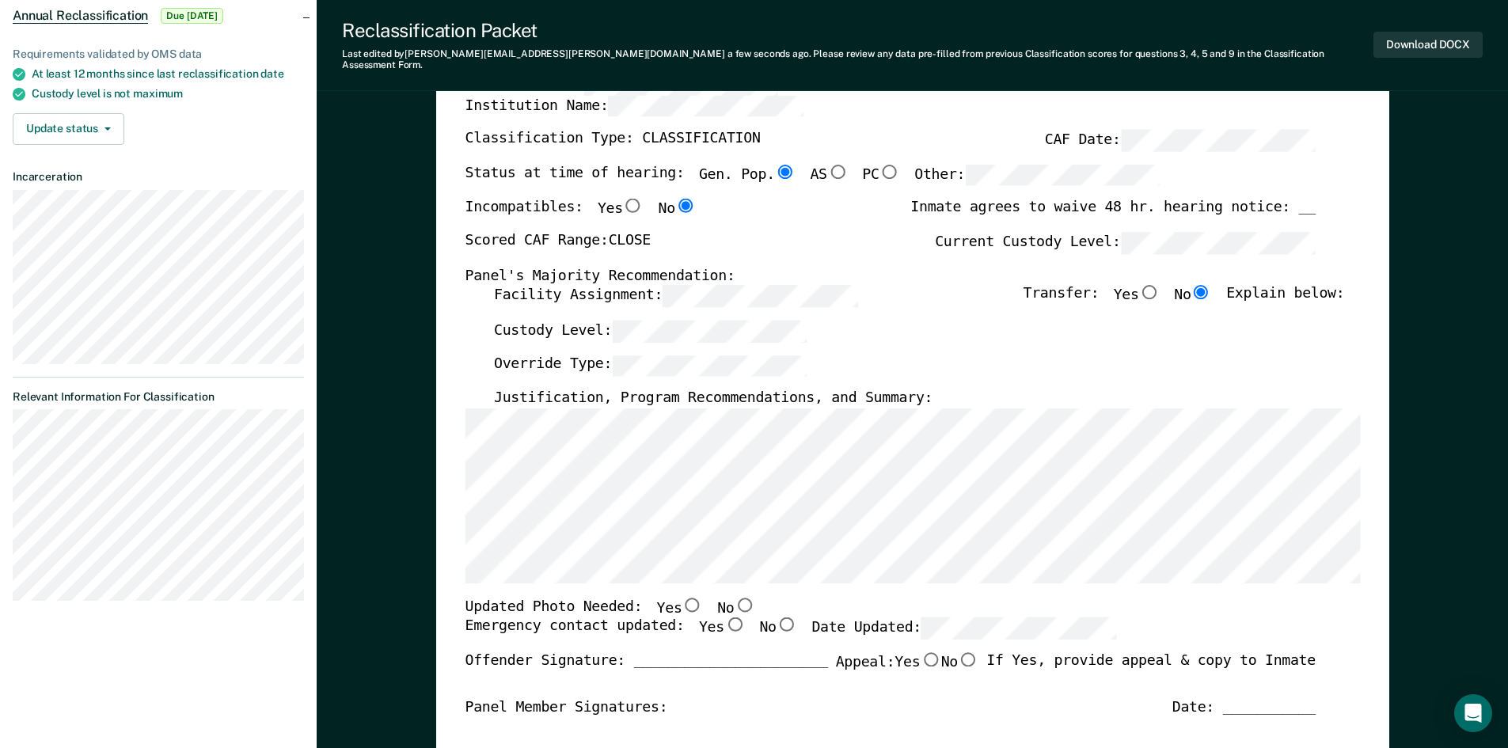
click at [723, 617] on input "Yes" at bounding box center [733, 624] width 21 height 14
type textarea "x"
radio input "true"
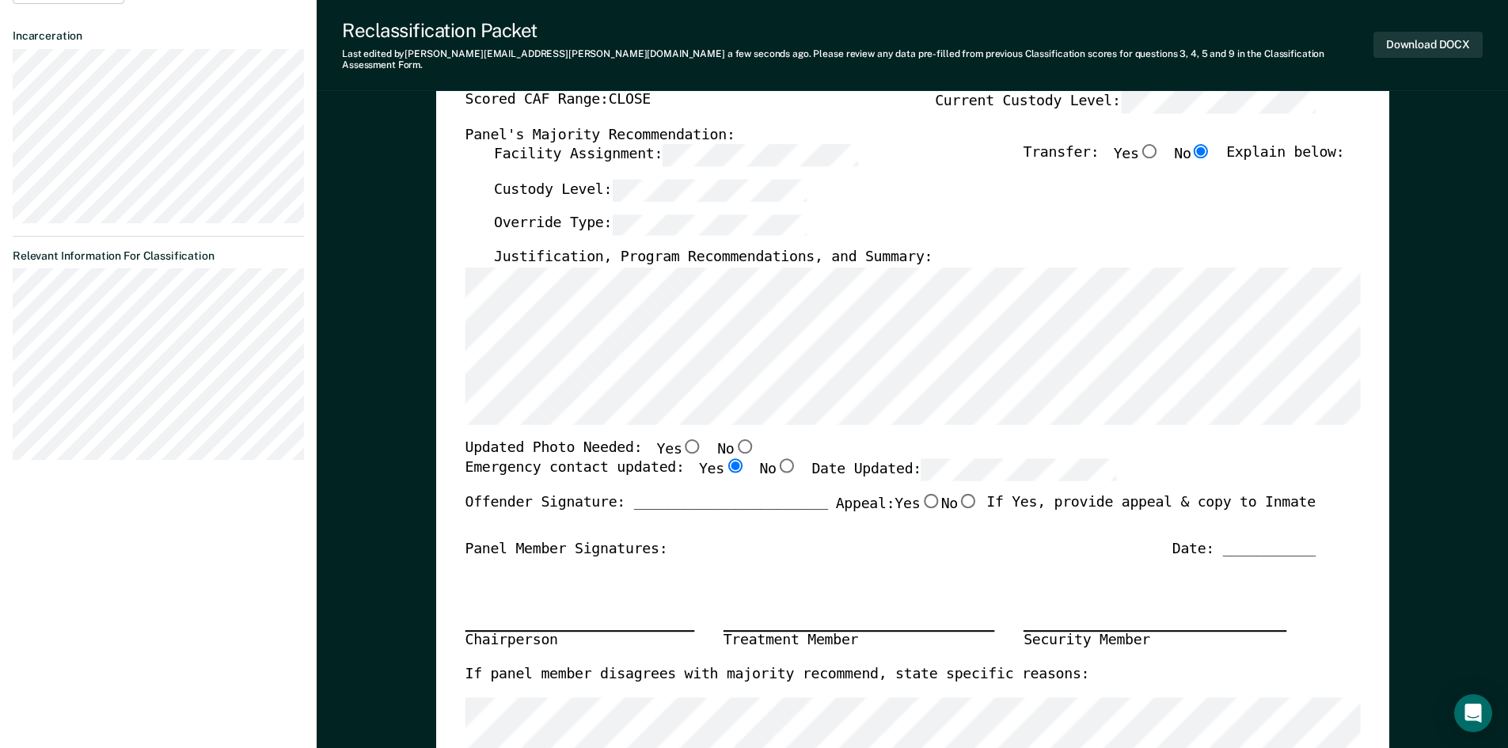
scroll to position [237, 0]
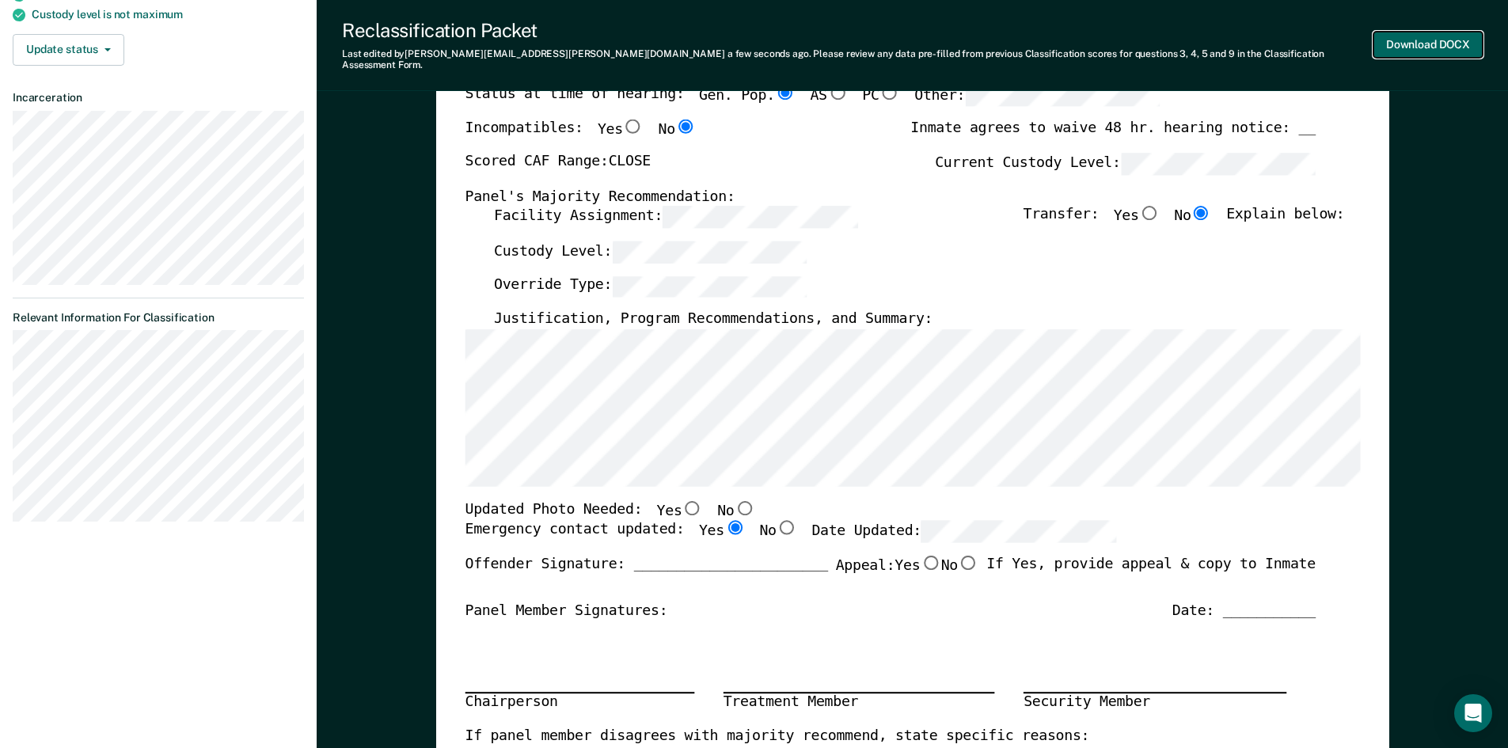
click at [1407, 40] on button "Download DOCX" at bounding box center [1427, 45] width 109 height 26
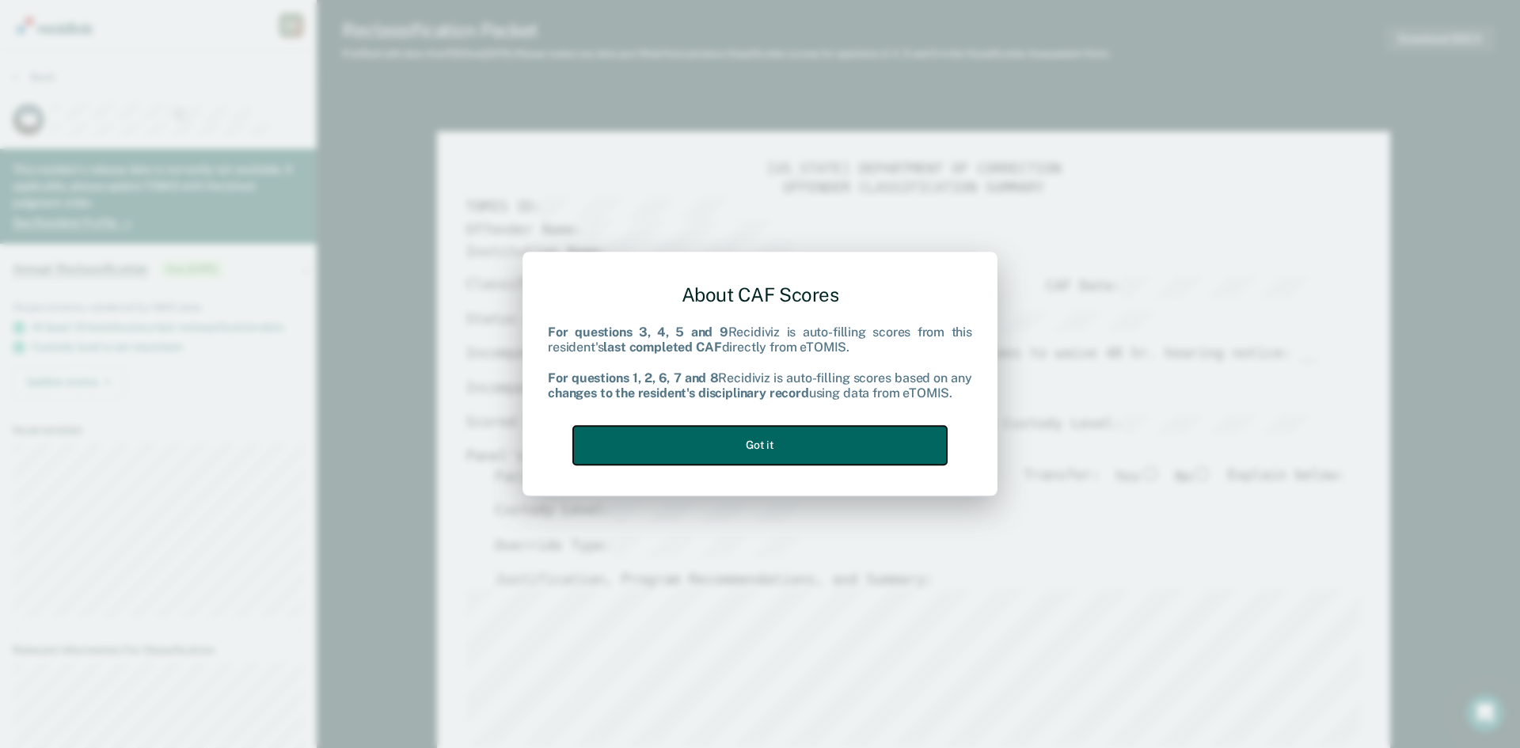
click at [686, 433] on button "Got it" at bounding box center [760, 445] width 374 height 39
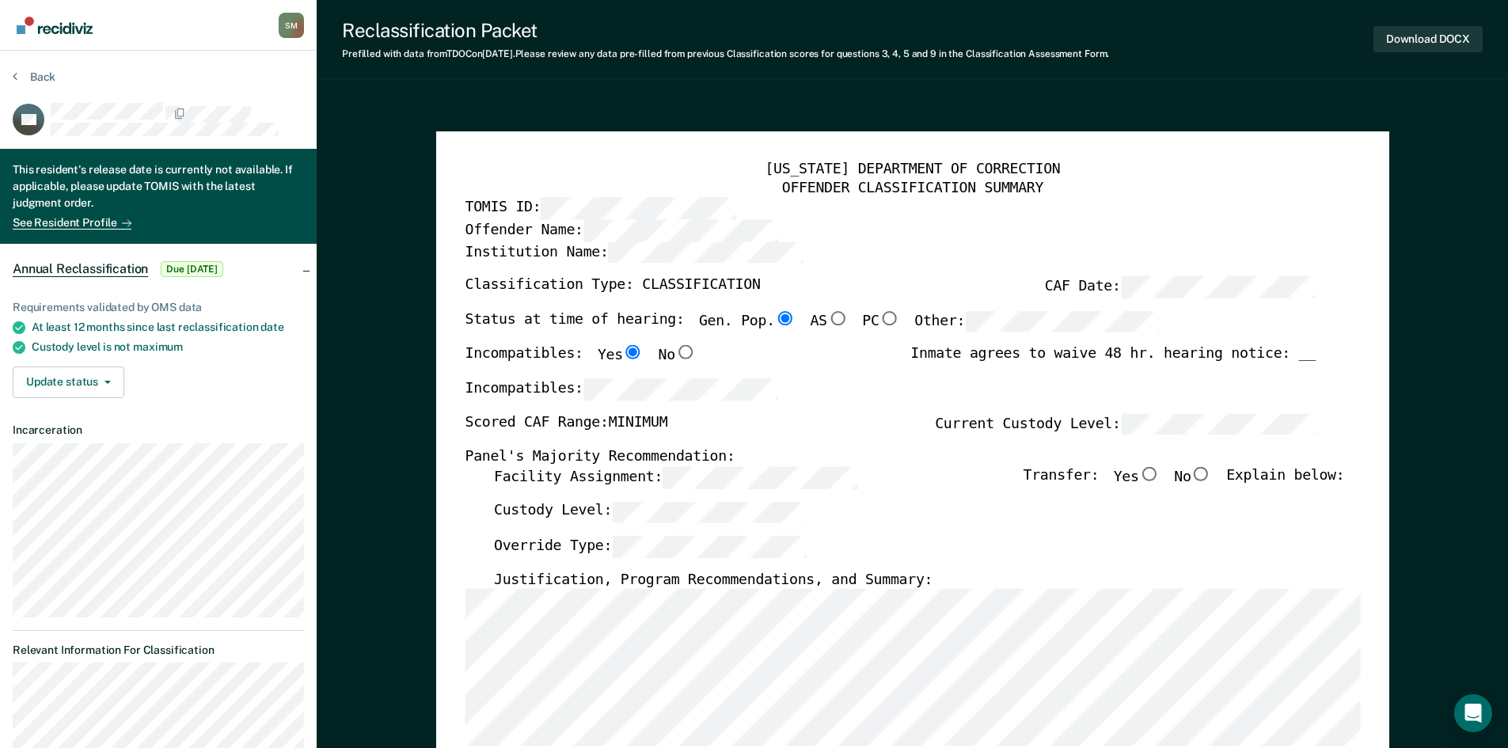
click at [1211, 472] on input "No" at bounding box center [1200, 474] width 21 height 14
type textarea "x"
radio input "true"
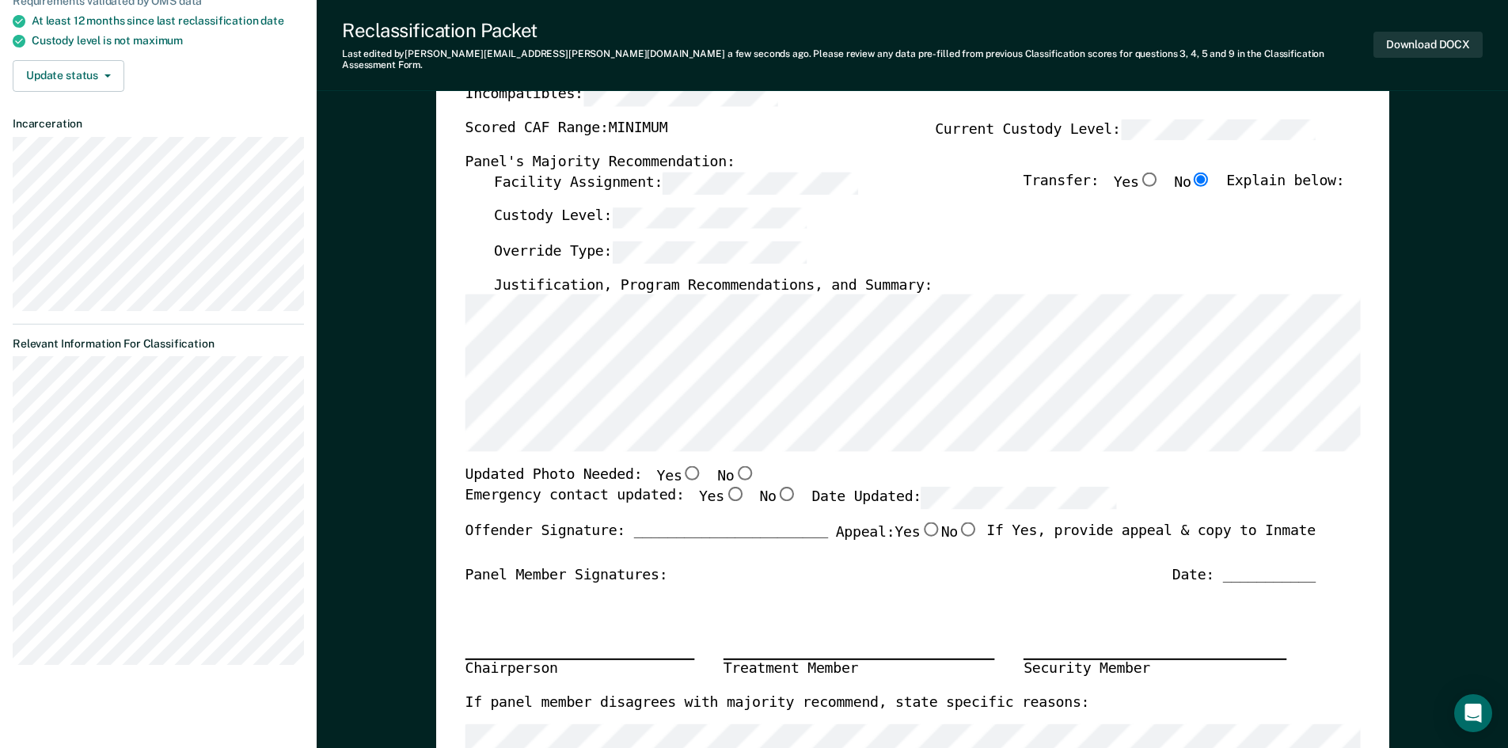
scroll to position [317, 0]
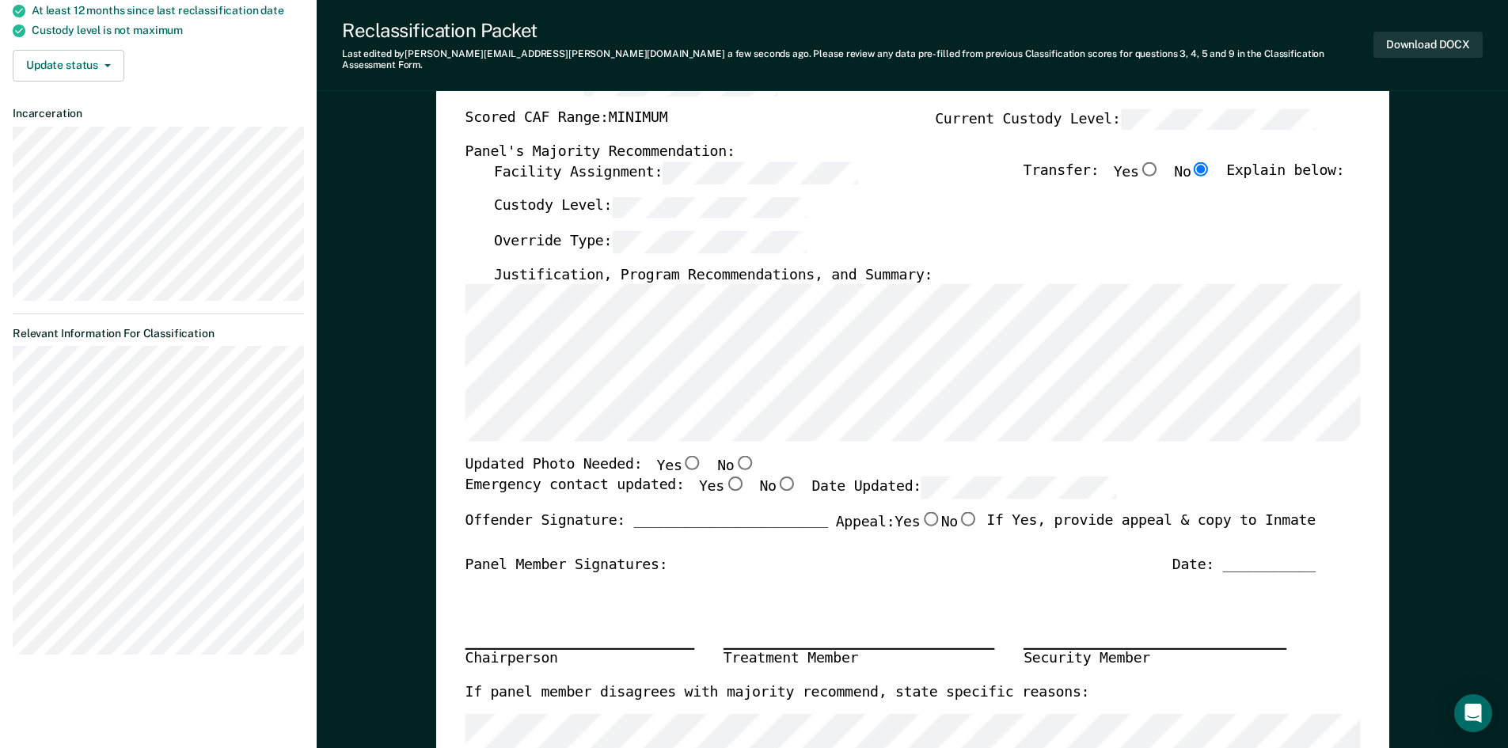
click at [723, 476] on input "Yes" at bounding box center [733, 483] width 21 height 14
type textarea "x"
radio input "true"
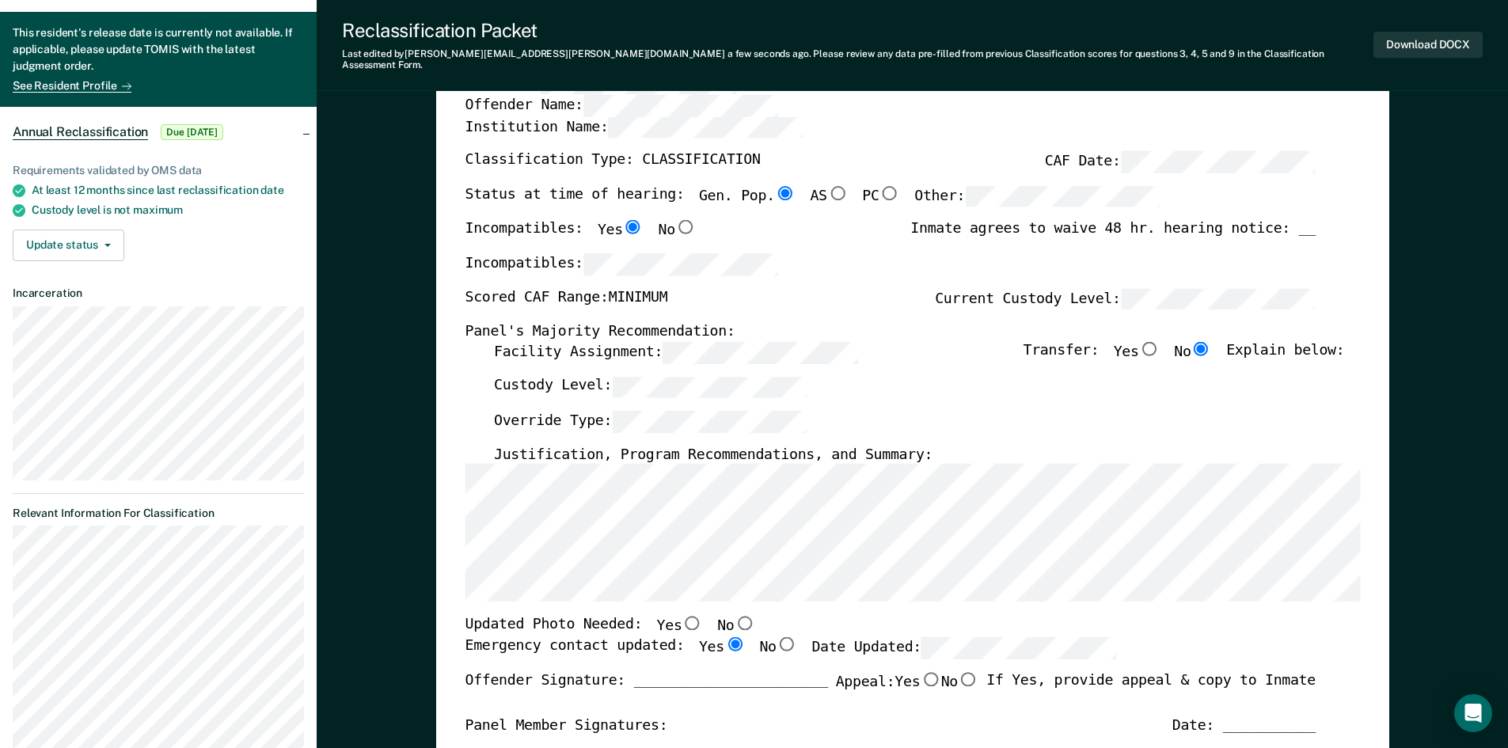
scroll to position [0, 0]
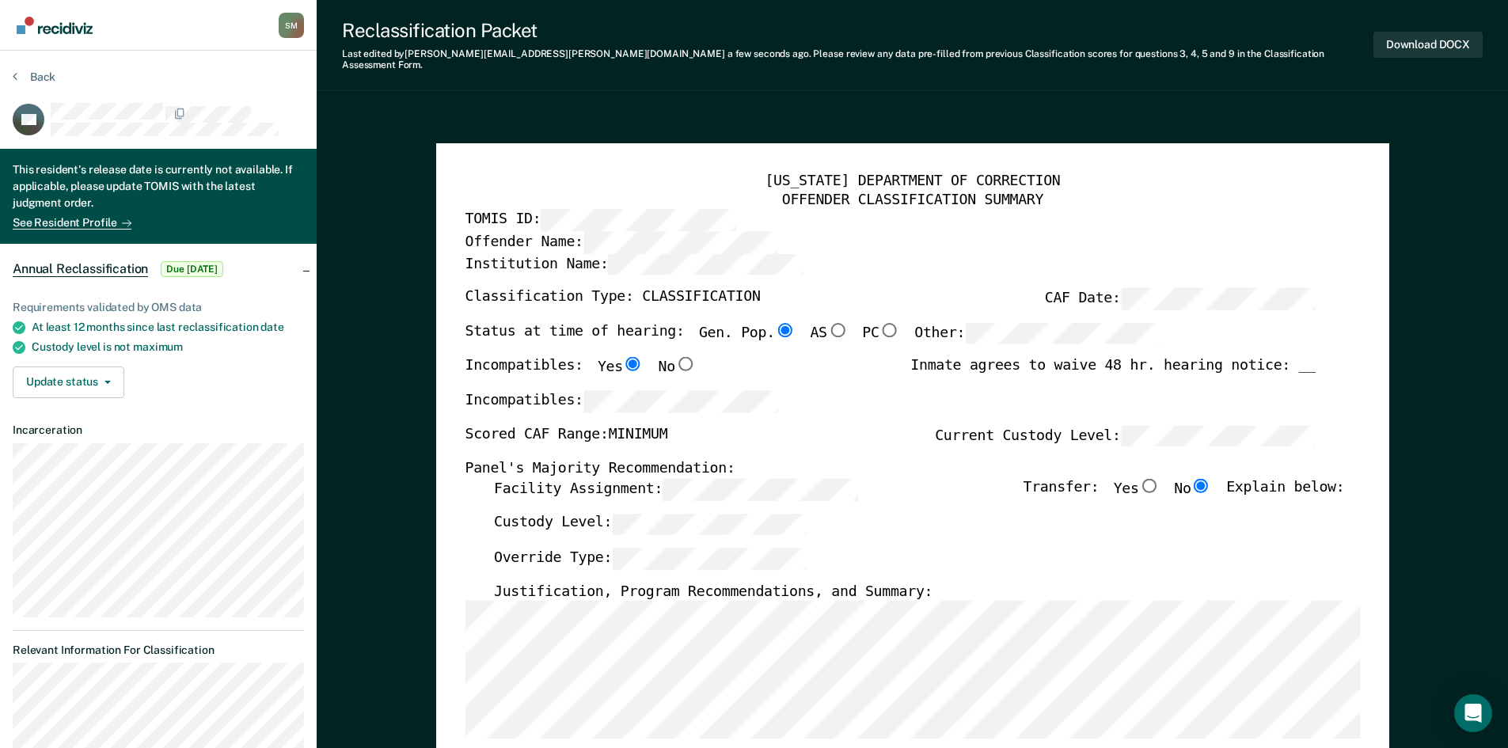
drag, startPoint x: 637, startPoint y: 573, endPoint x: 654, endPoint y: 568, distance: 17.3
click at [650, 571] on div "[US_STATE] DEPARTMENT OF CORRECTION OFFENDER CLASSIFICATION SUMMARY TOMIS ID: O…" at bounding box center [912, 761] width 895 height 1178
click at [652, 565] on div "Override Type:" at bounding box center [918, 565] width 850 height 35
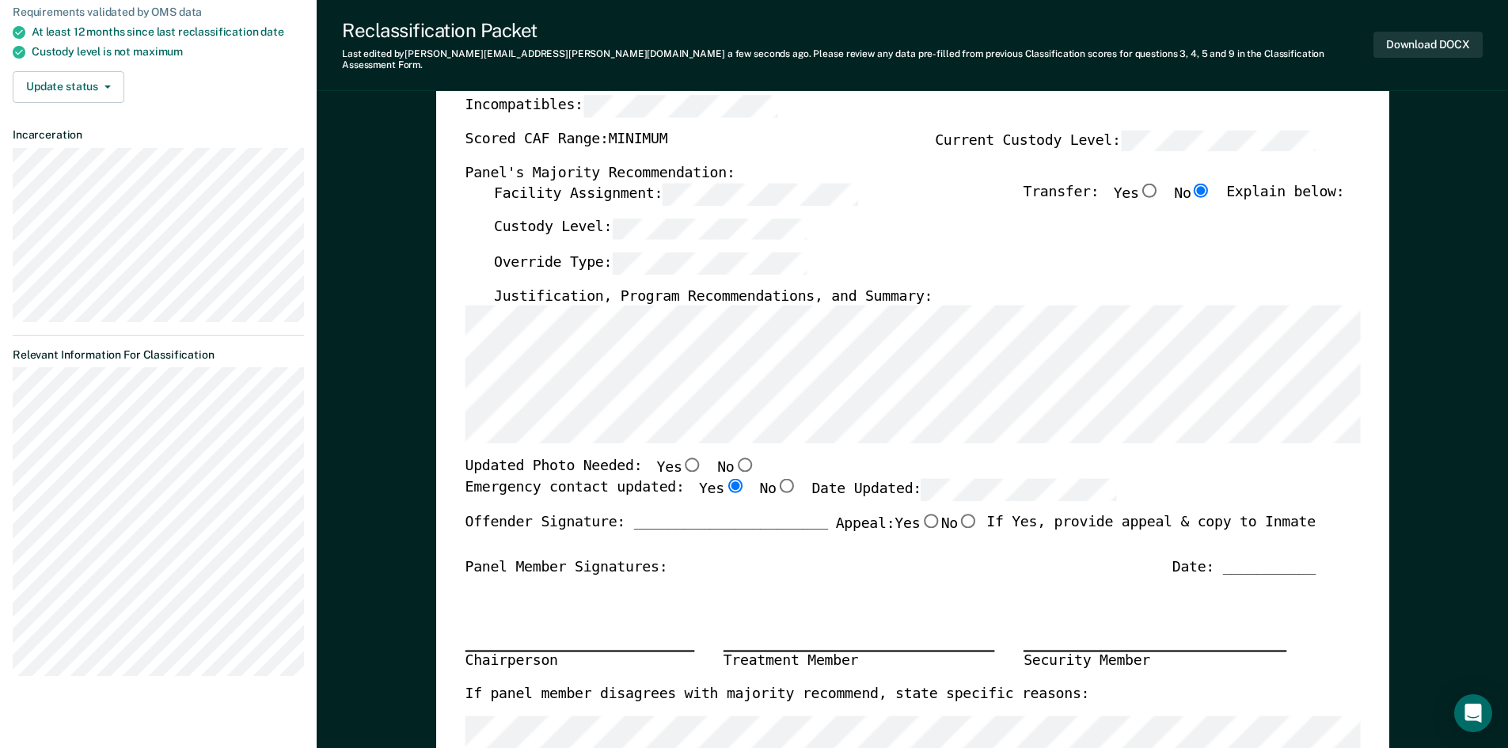
scroll to position [396, 0]
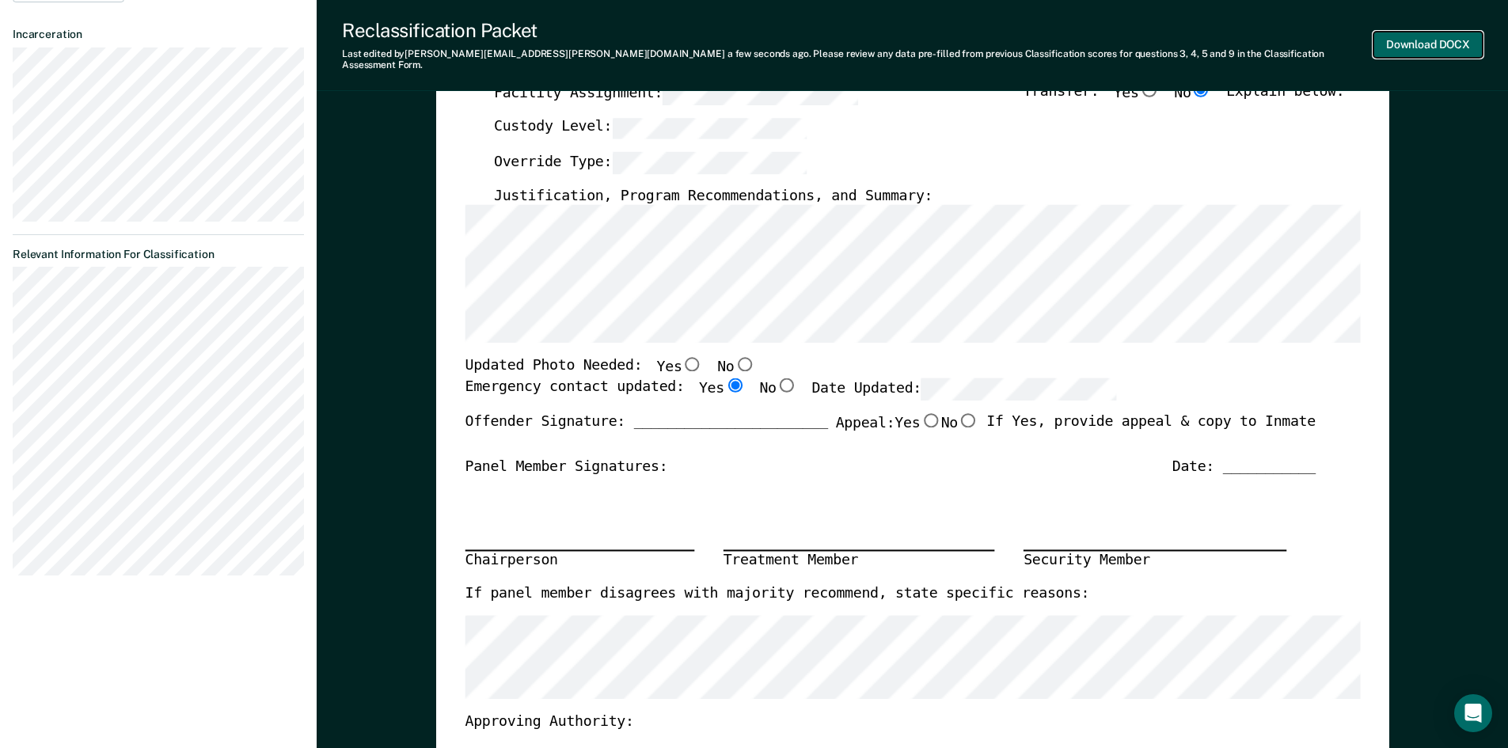
click at [1439, 36] on button "Download DOCX" at bounding box center [1427, 45] width 109 height 26
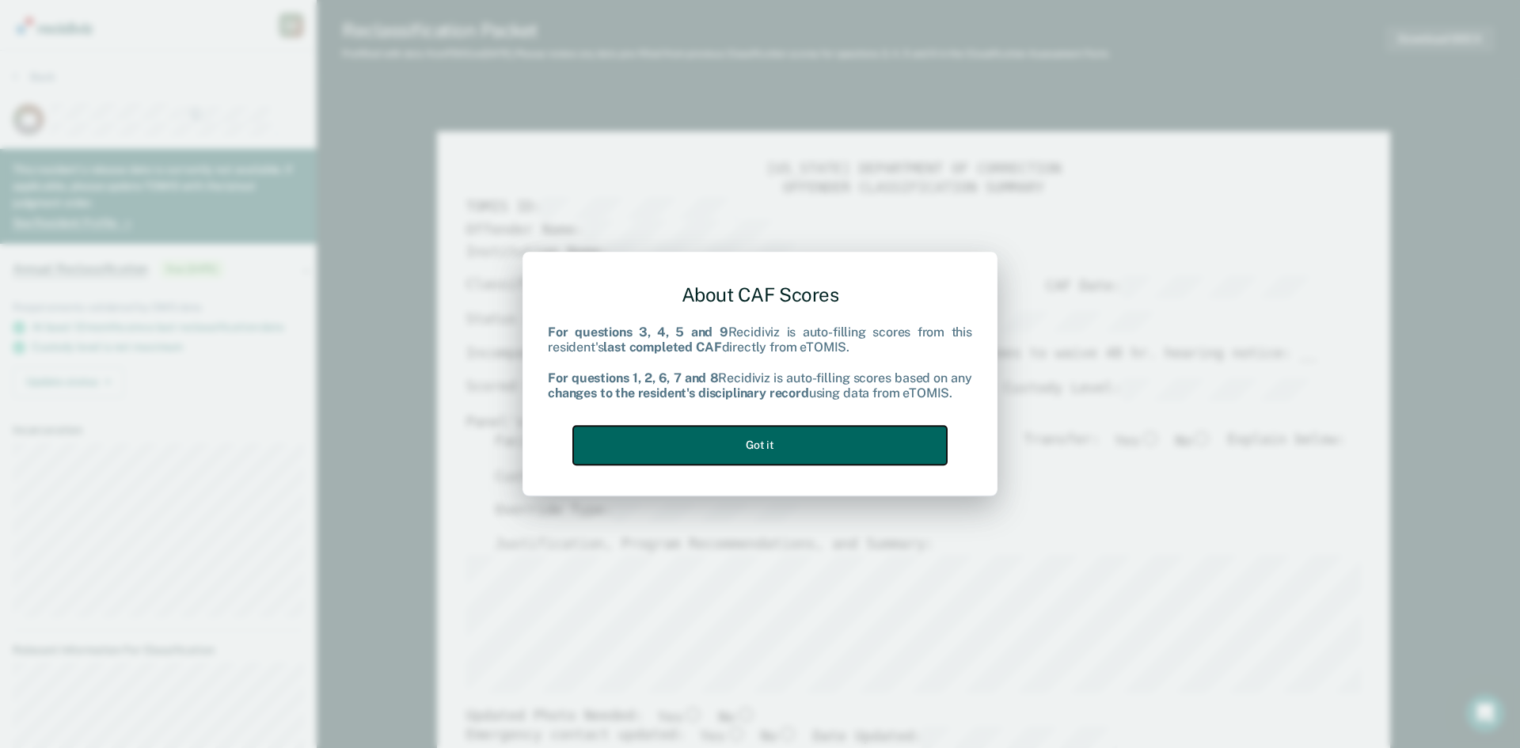
drag, startPoint x: 733, startPoint y: 442, endPoint x: 699, endPoint y: 468, distance: 42.4
click at [733, 443] on button "Got it" at bounding box center [760, 445] width 374 height 39
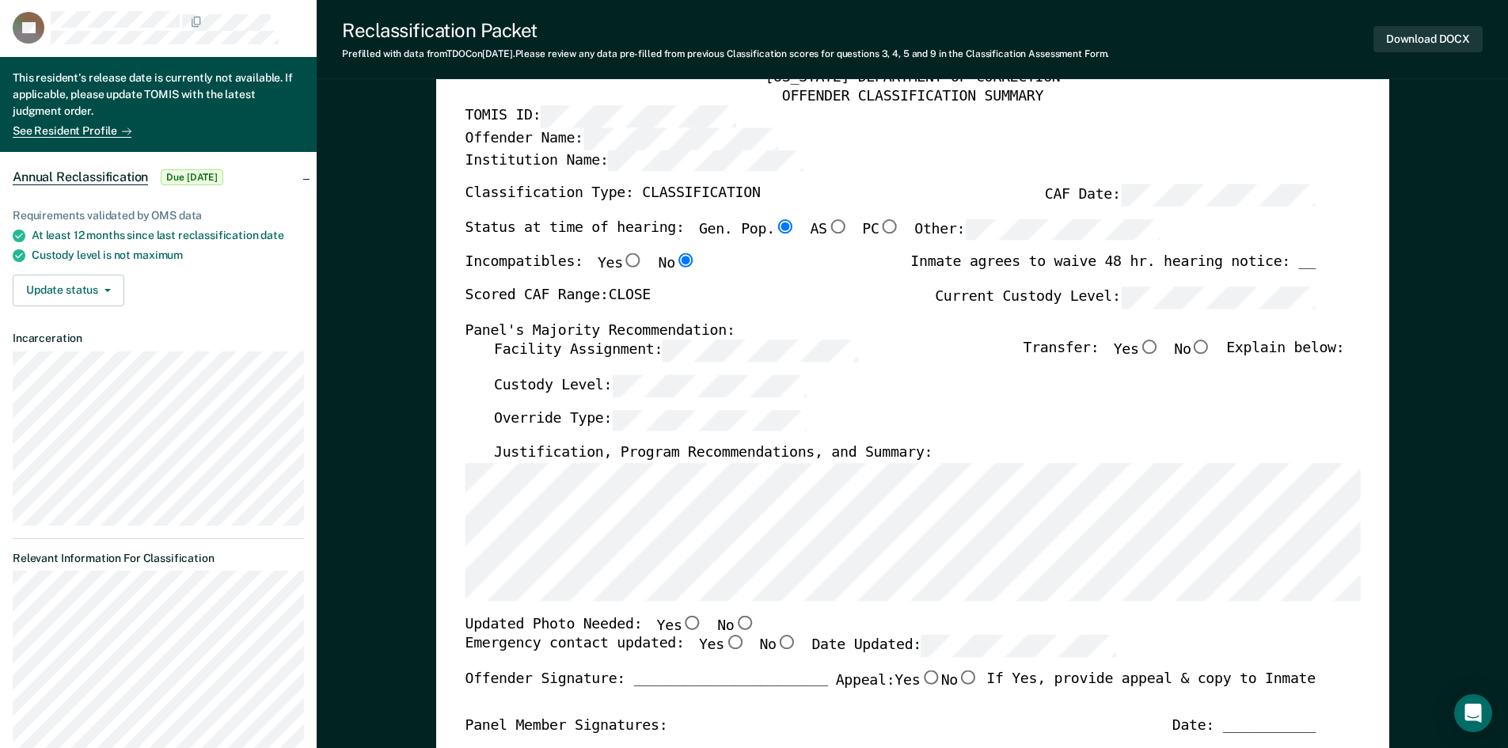
scroll to position [237, 0]
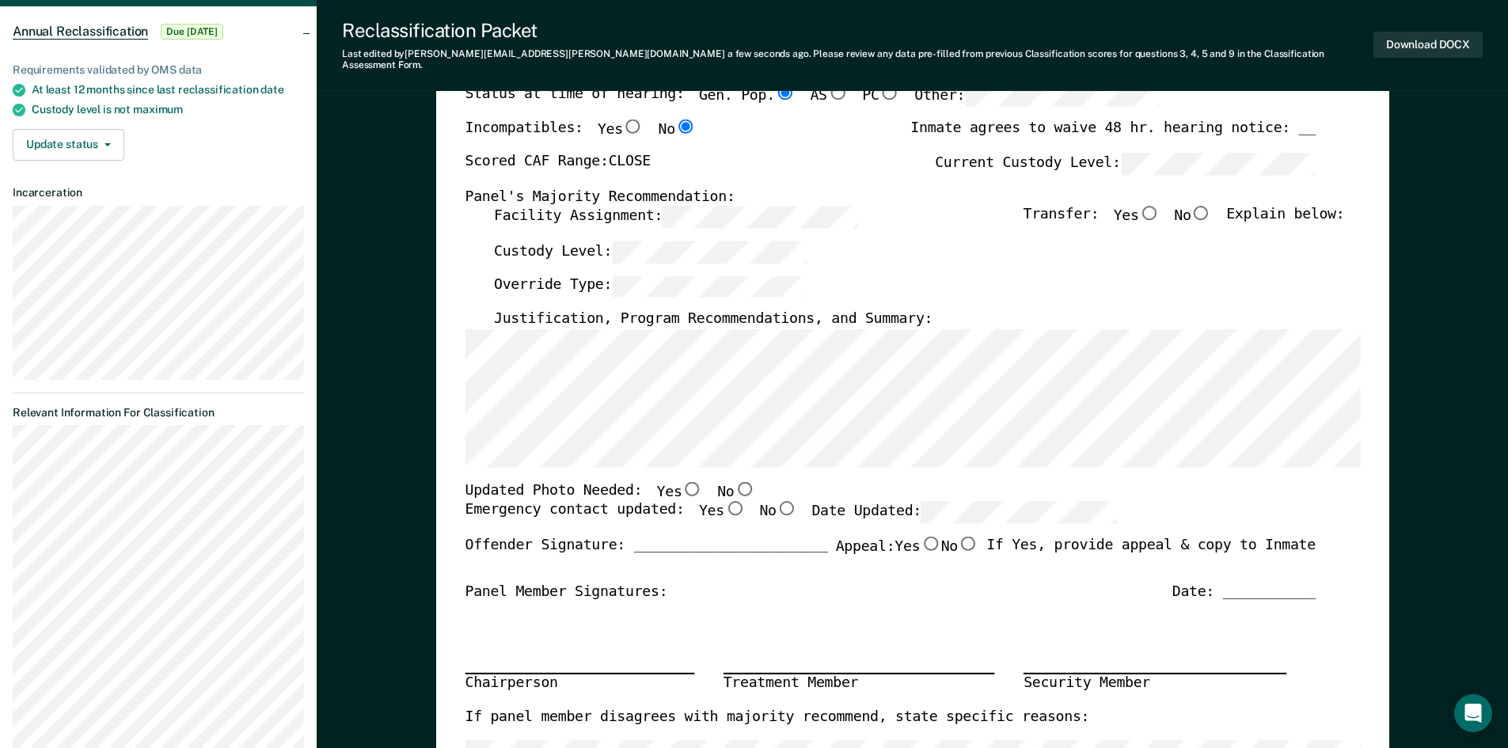
click at [723, 502] on input "Yes" at bounding box center [733, 509] width 21 height 14
type textarea "x"
radio input "true"
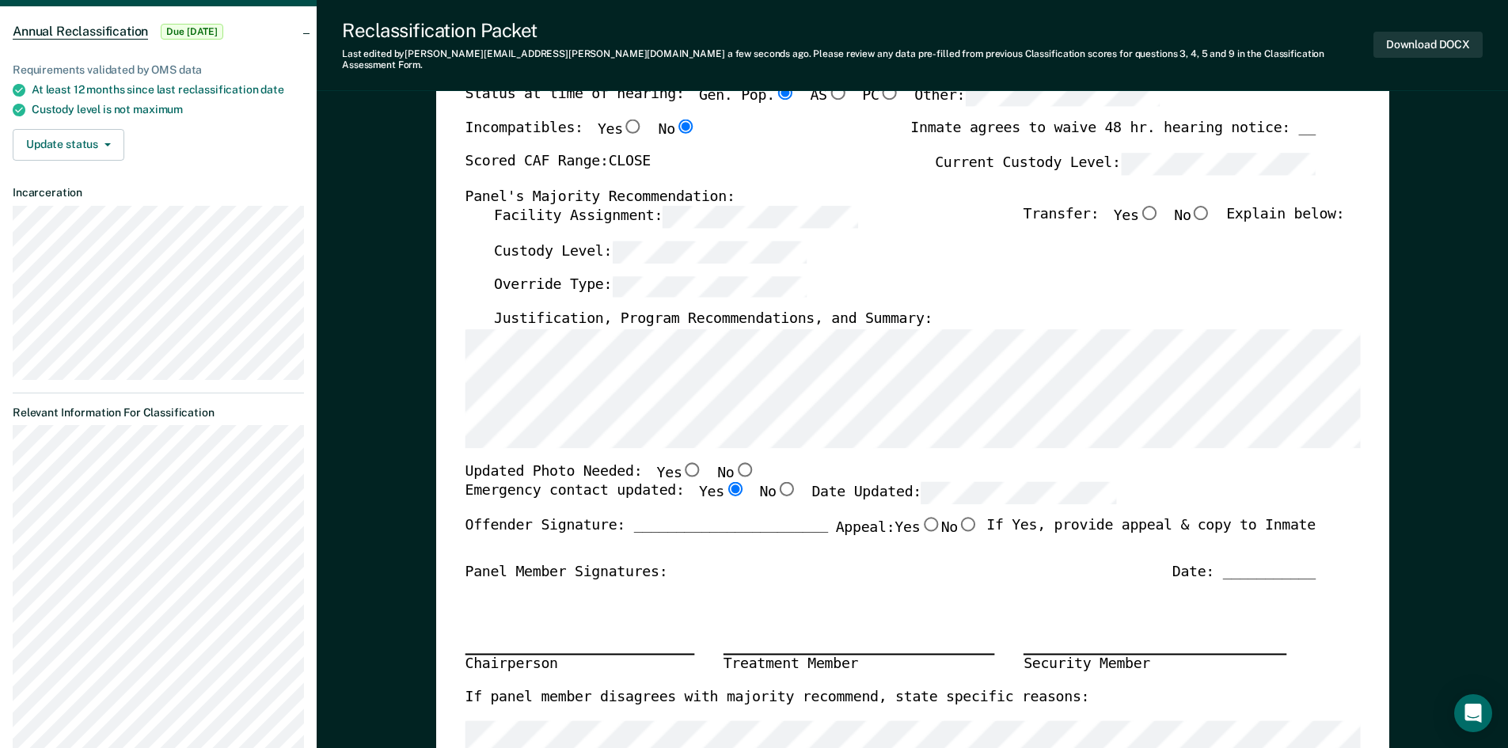
type textarea "x"
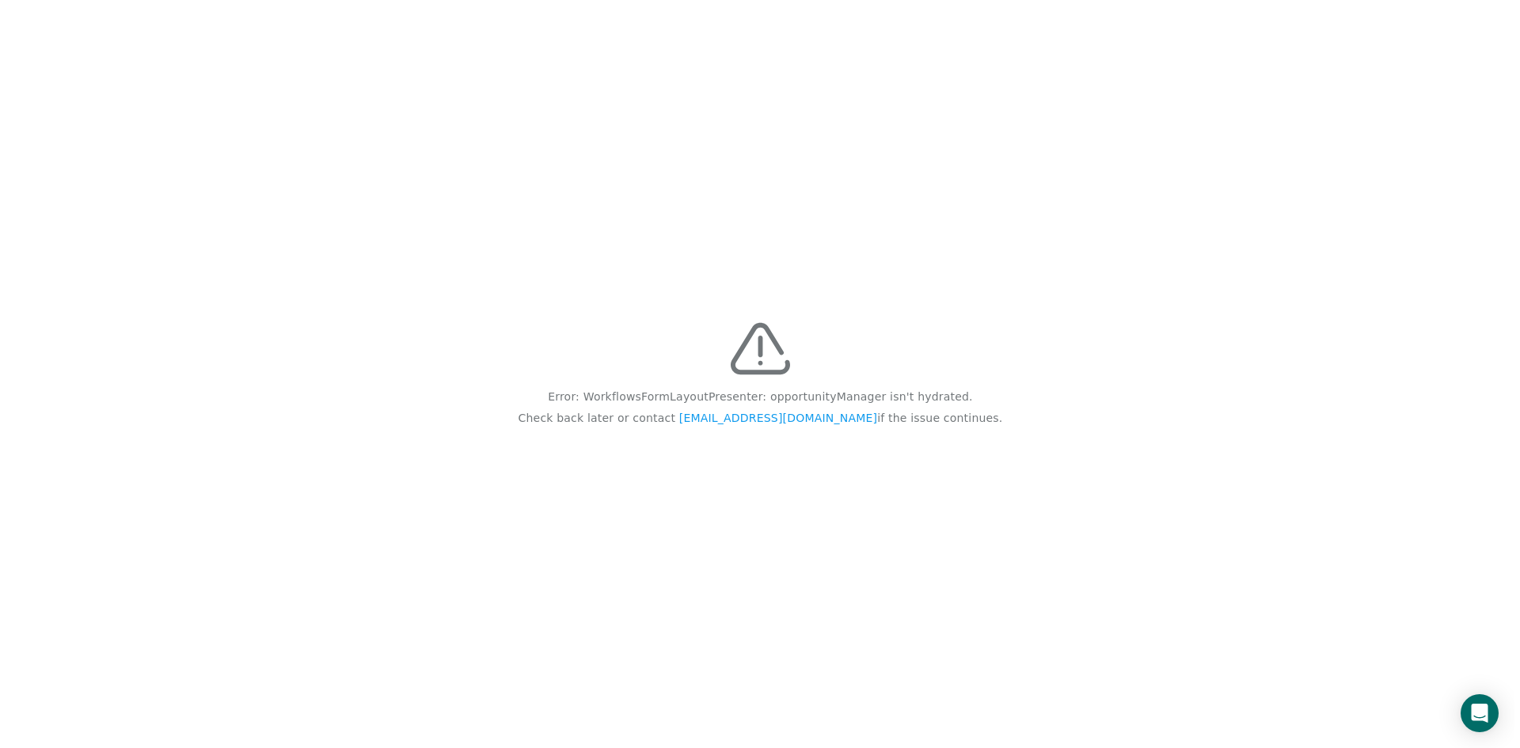
scroll to position [0, 0]
